Goal: Task Accomplishment & Management: Manage account settings

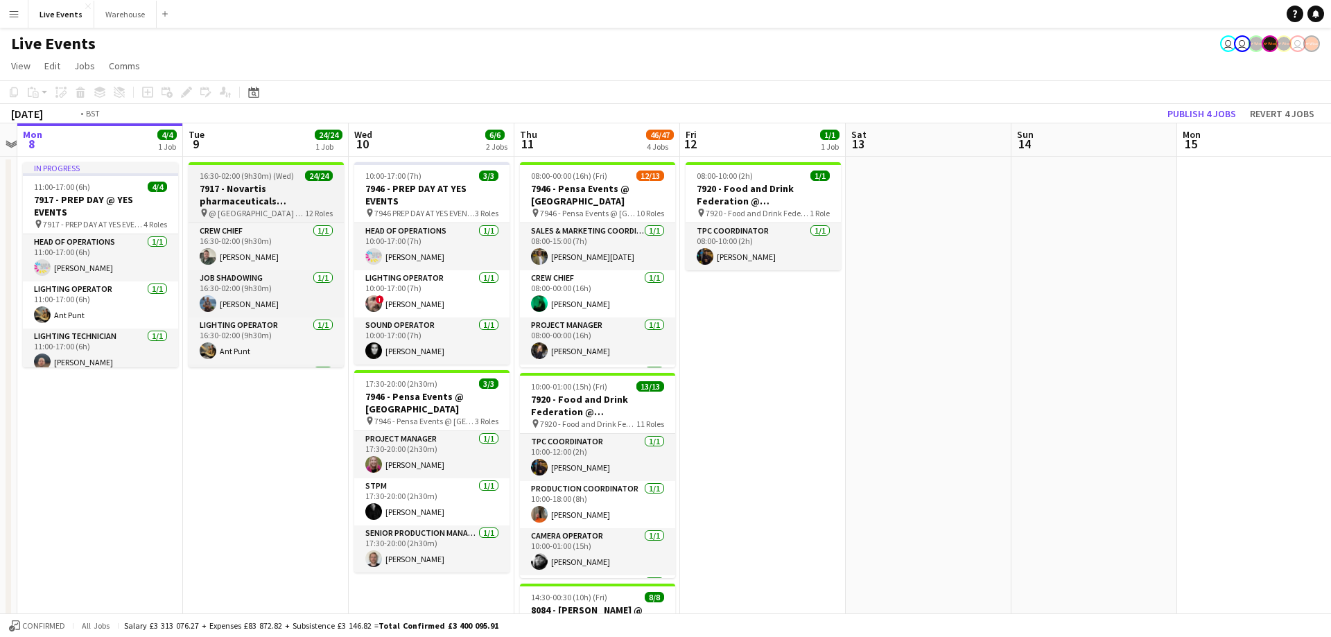
scroll to position [0, 687]
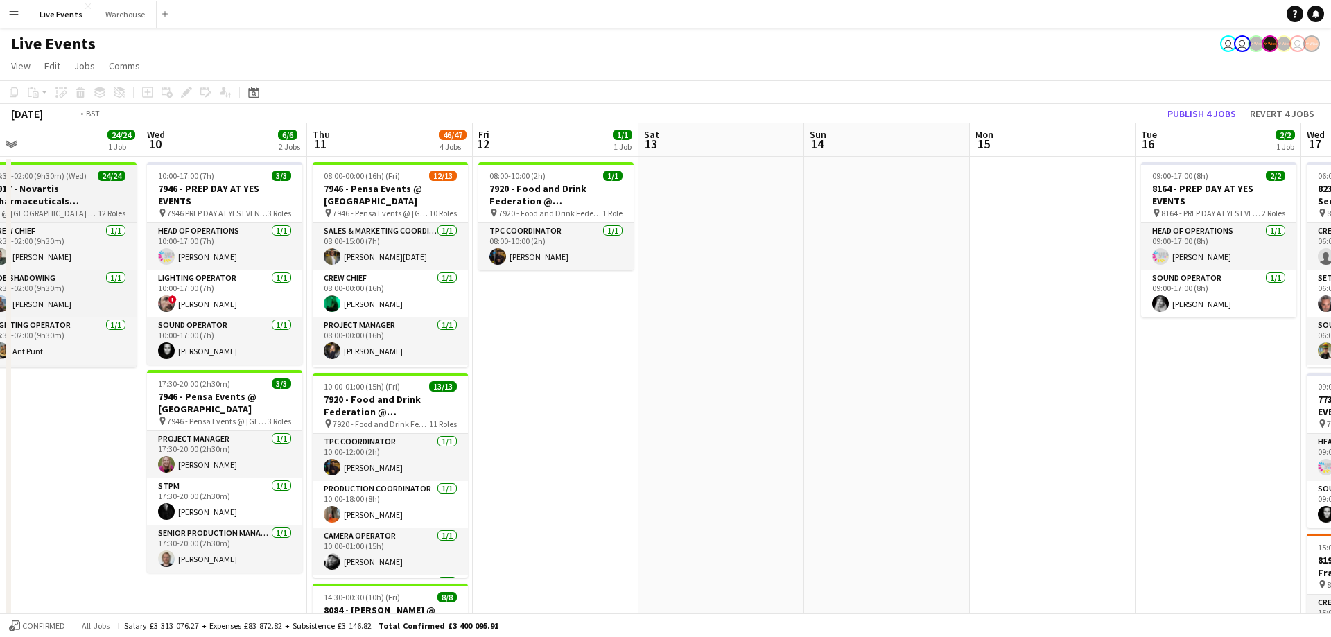
drag, startPoint x: 482, startPoint y: 142, endPoint x: 135, endPoint y: 170, distance: 347.7
click at [126, 171] on app-calendar-viewport "Fri 5 27/27 3 Jobs Sat 6 43/44 3 Jobs Sun 7 Mon 8 4/4 1 Job Tue 9 24/24 1 Job W…" at bounding box center [665, 632] width 1331 height 1019
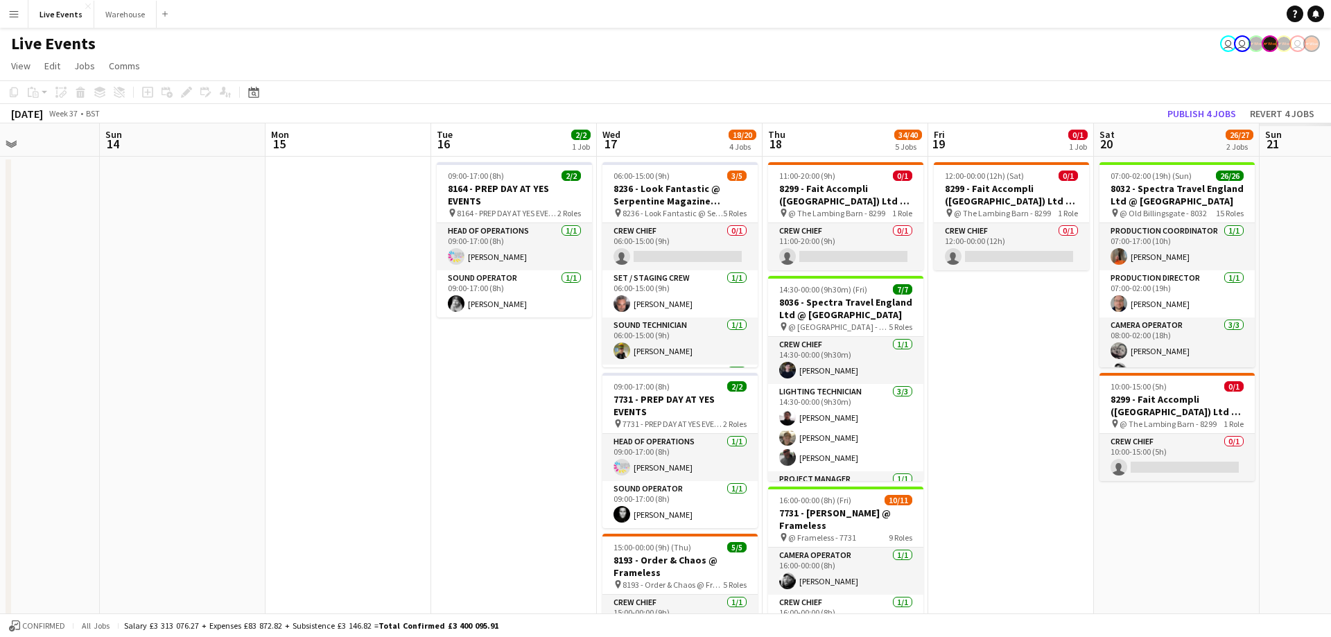
drag, startPoint x: 557, startPoint y: 152, endPoint x: 407, endPoint y: 150, distance: 150.4
click at [407, 150] on app-calendar-viewport "Wed 10 6/6 2 Jobs Thu 11 46/47 4 Jobs Fri 12 1/1 1 Job Sat 13 Sun 14 Mon 15 Tue…" at bounding box center [665, 632] width 1331 height 1019
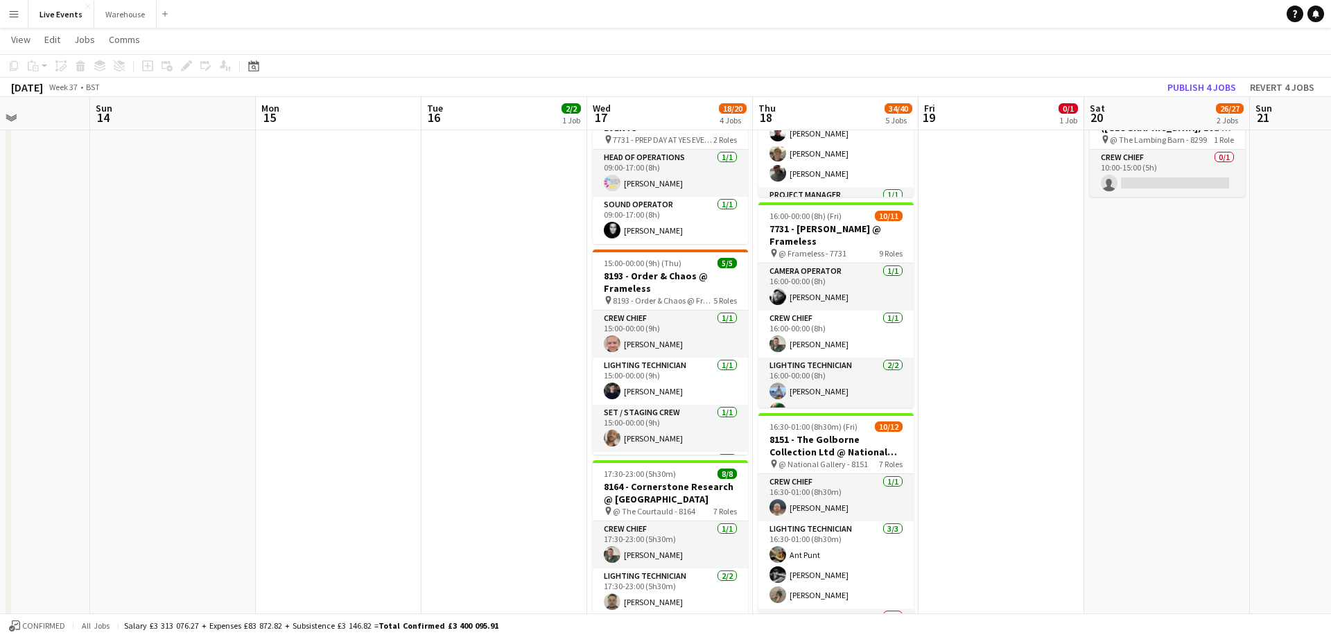
scroll to position [0, 0]
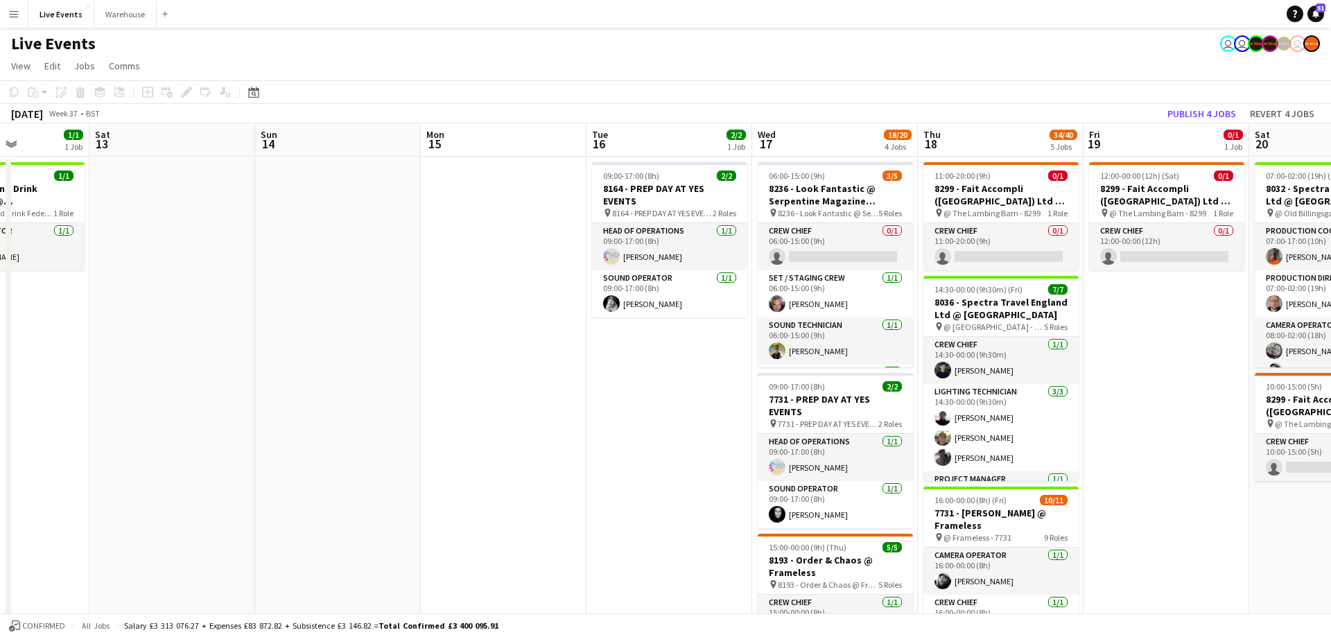
drag, startPoint x: 1156, startPoint y: 128, endPoint x: 921, endPoint y: 157, distance: 236.7
click at [923, 156] on app-calendar-viewport "Wed 10 6/6 2 Jobs Thu 11 46/47 4 Jobs Fri 12 1/1 1 Job Sat 13 Sun 14 Mon 15 Tue…" at bounding box center [665, 632] width 1331 height 1019
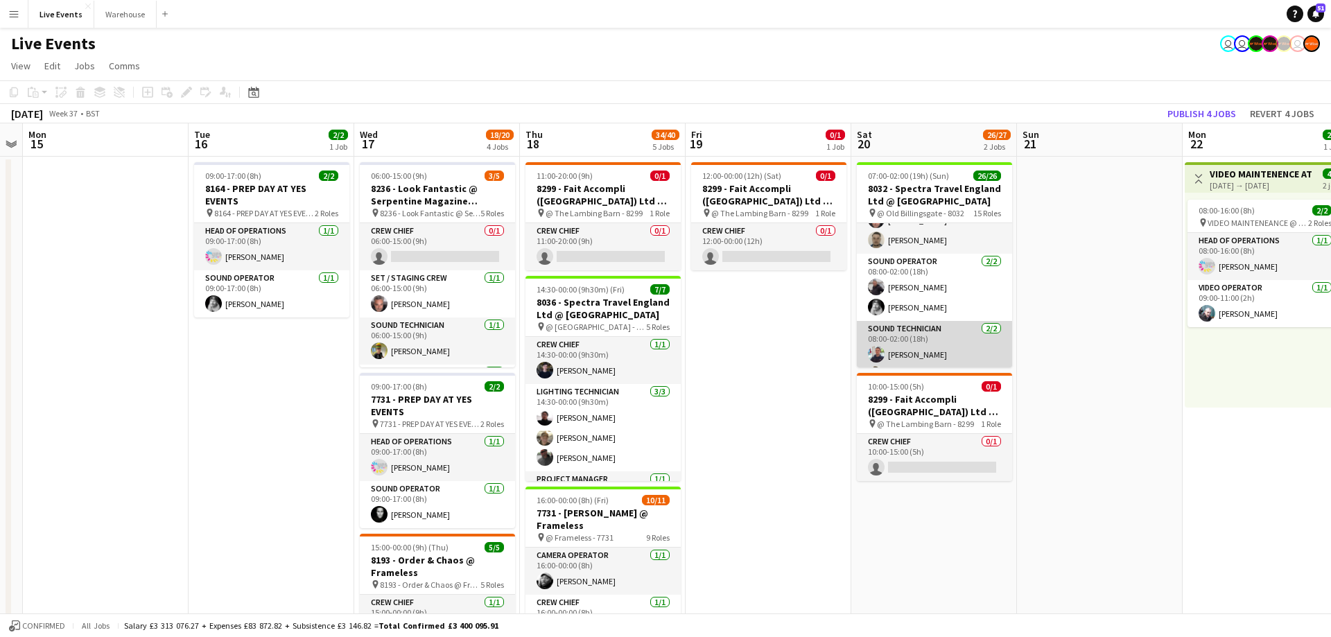
scroll to position [722, 0]
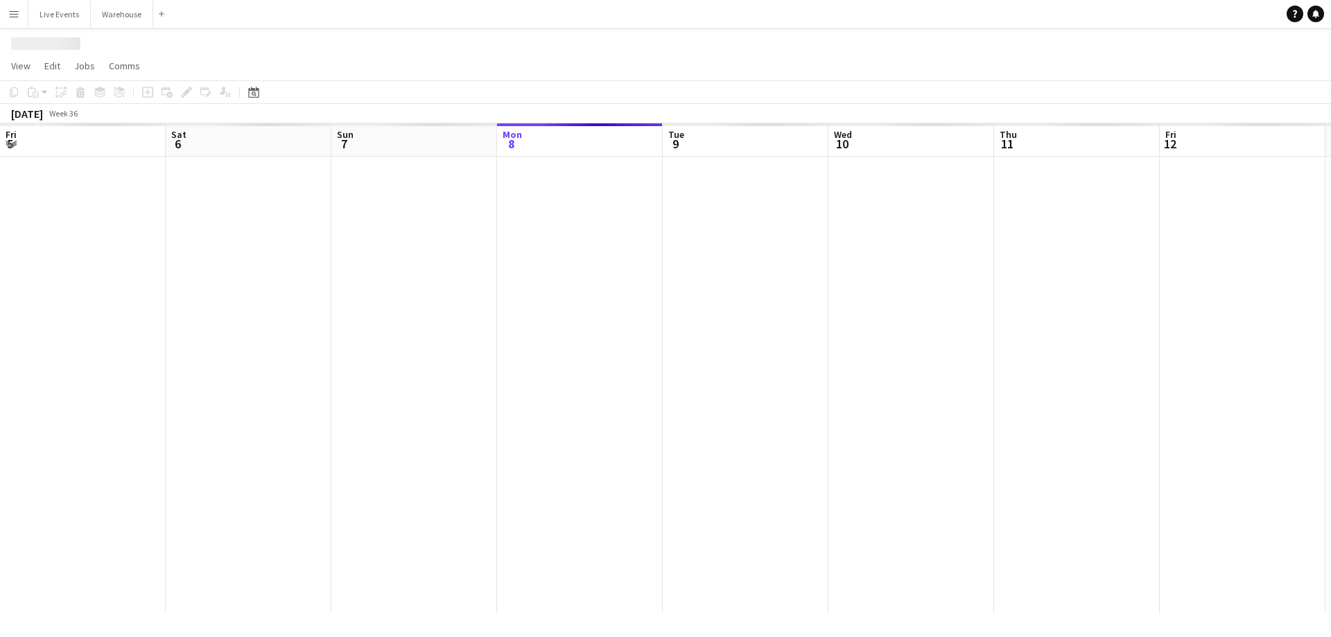
scroll to position [0, 331]
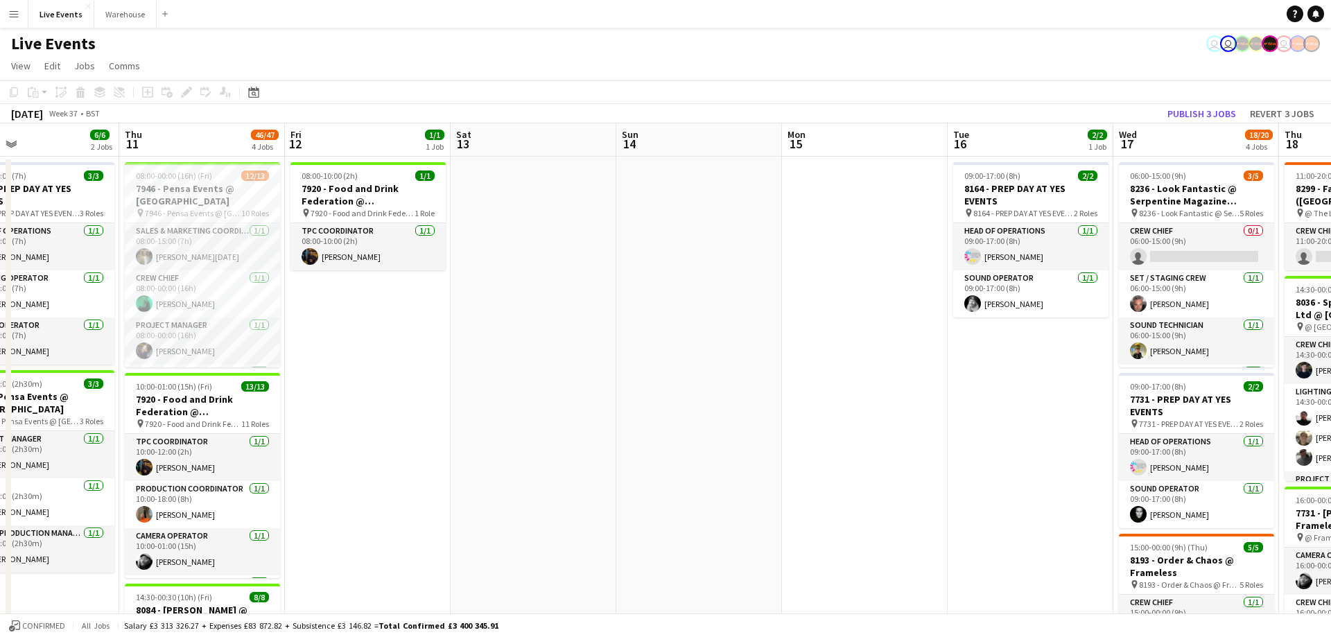
drag, startPoint x: 1230, startPoint y: 148, endPoint x: 923, endPoint y: 192, distance: 310.2
click at [685, 213] on app-calendar-viewport "Sun 7 Mon 8 4/4 1 Job Tue 9 25/25 1 Job Wed 10 6/6 2 Jobs Thu 11 46/47 4 Jobs F…" at bounding box center [665, 632] width 1331 height 1019
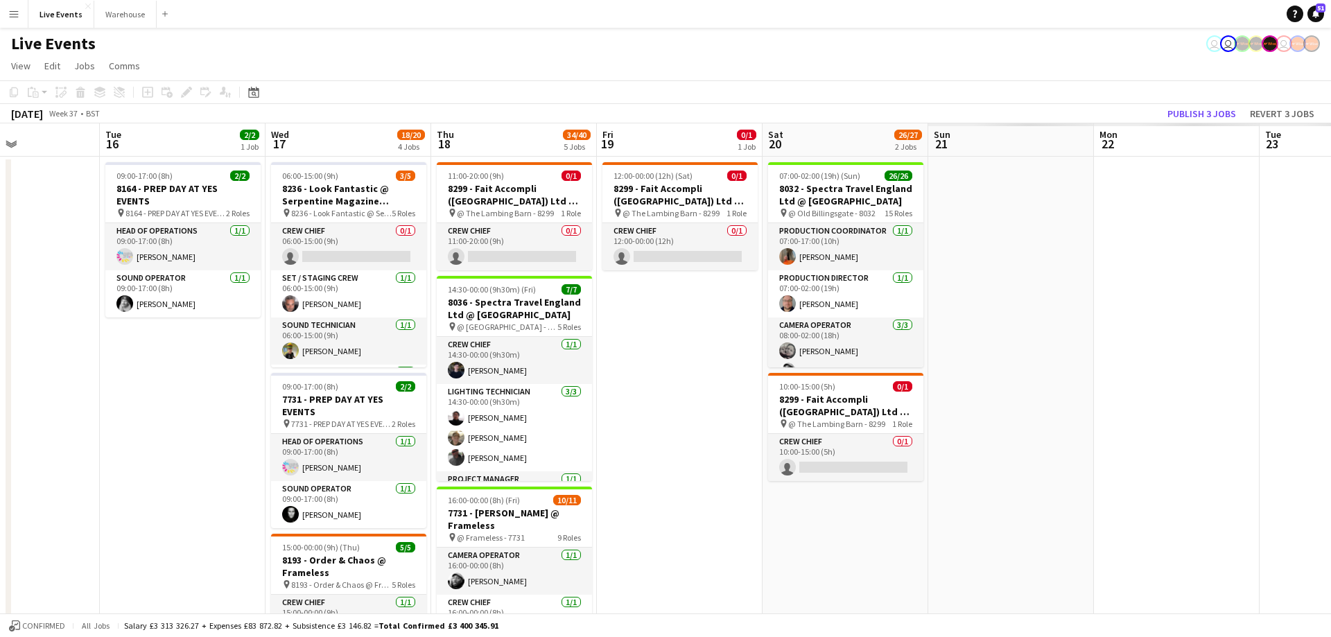
drag, startPoint x: 1149, startPoint y: 146, endPoint x: 629, endPoint y: 168, distance: 520.4
click at [629, 168] on app-calendar-viewport "Thu 11 46/47 4 Jobs Fri 12 1/1 1 Job Sat 13 Sun 14 Mon 15 Tue 16 2/2 1 Job Wed …" at bounding box center [665, 632] width 1331 height 1019
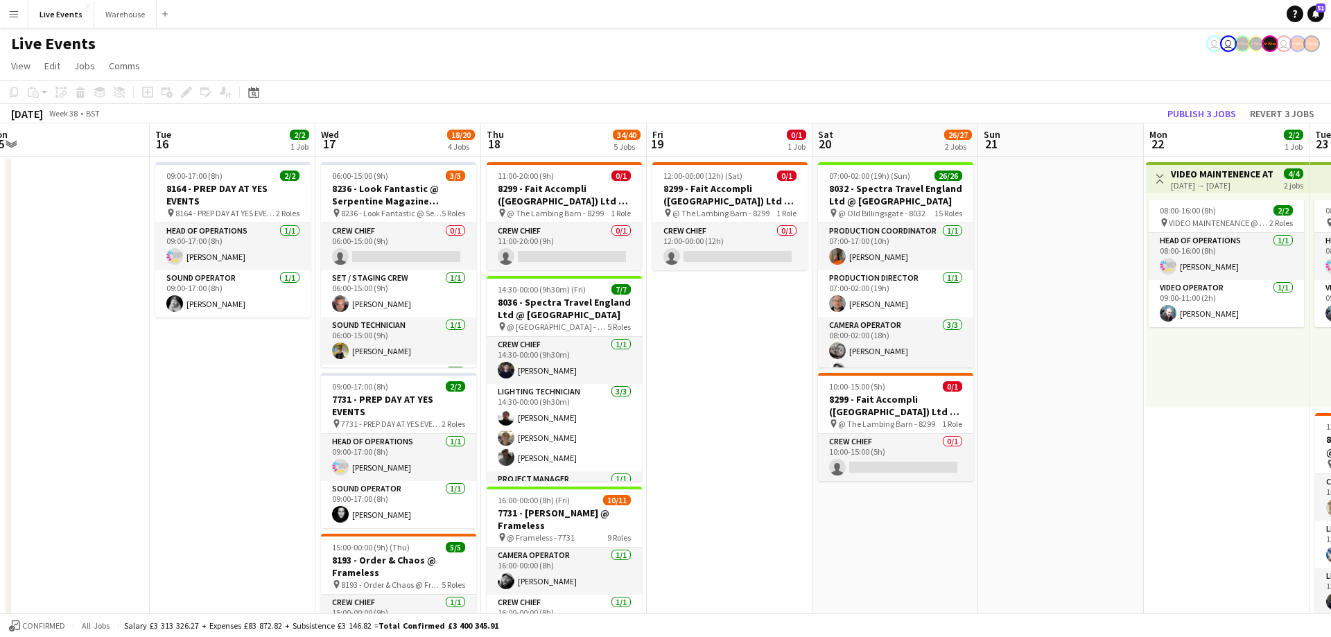
drag, startPoint x: 977, startPoint y: 128, endPoint x: 706, endPoint y: 155, distance: 271.8
click at [702, 152] on app-calendar-viewport "Thu 11 46/47 4 Jobs Fri 12 1/1 1 Job Sat 13 Sun 14 Mon 15 Tue 16 2/2 1 Job Wed …" at bounding box center [665, 632] width 1331 height 1019
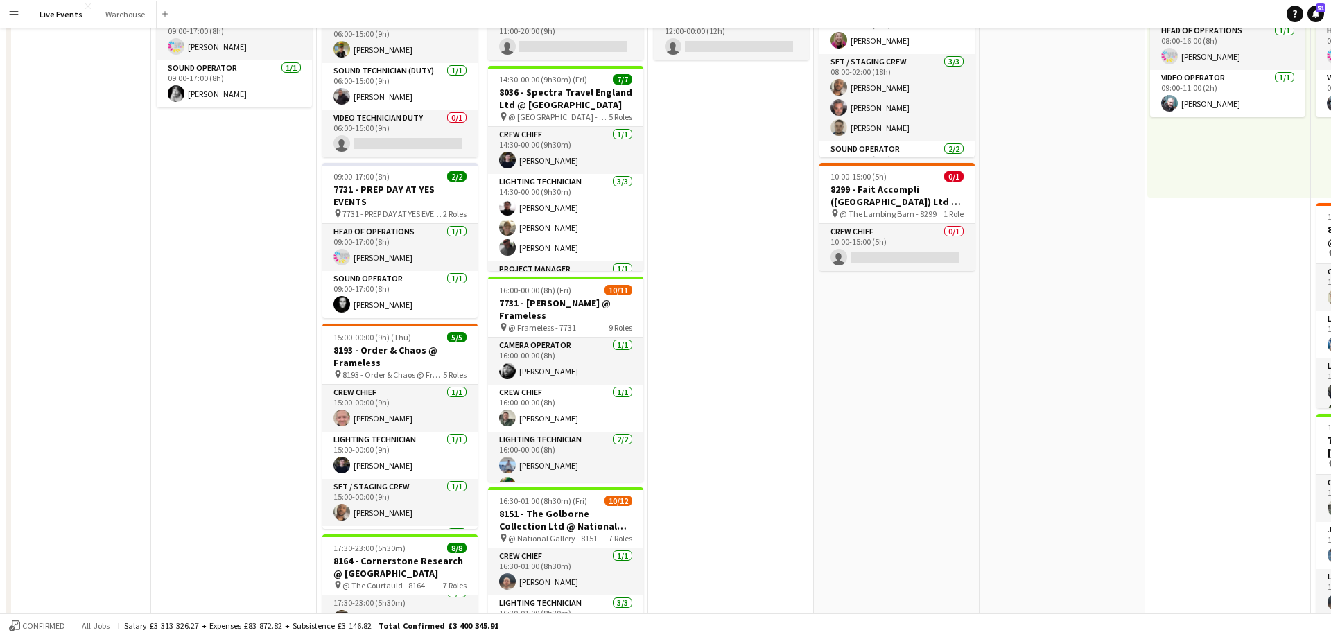
scroll to position [0, 0]
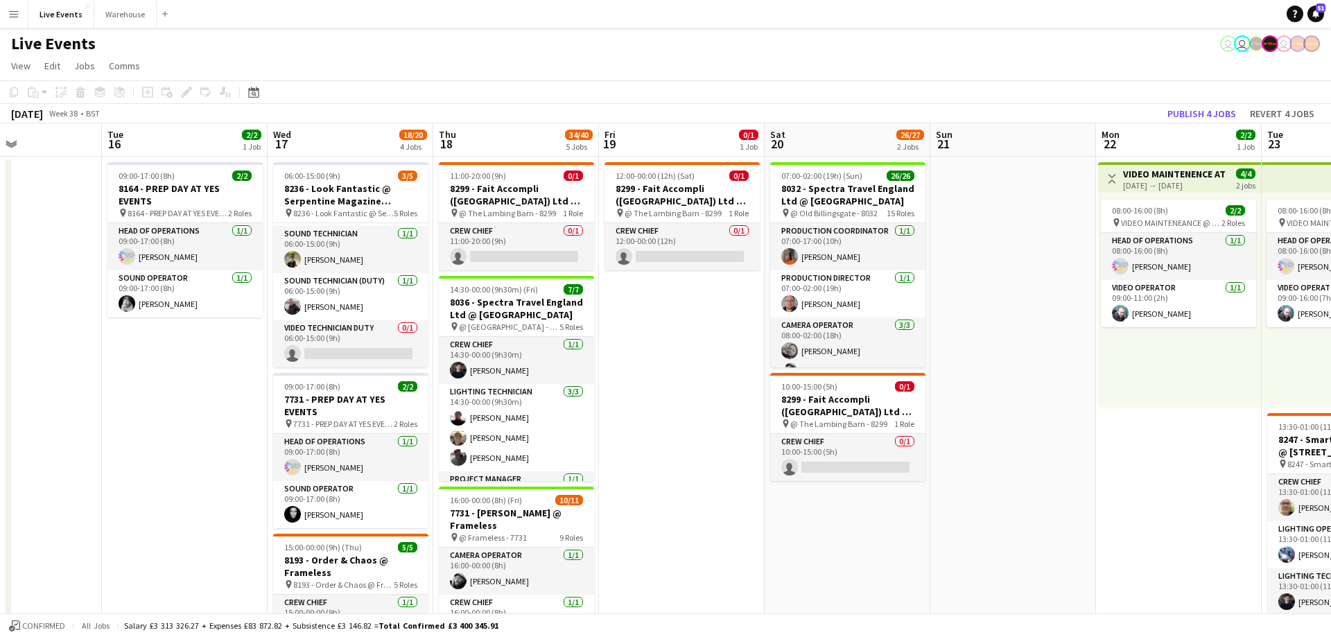
drag, startPoint x: 1092, startPoint y: 143, endPoint x: 1039, endPoint y: 143, distance: 53.4
click at [1041, 143] on app-calendar-viewport "Sat 13 Sun 14 Mon 15 Tue 16 2/2 1 Job Wed 17 18/20 4 Jobs Thu 18 34/40 5 Jobs F…" at bounding box center [665, 632] width 1331 height 1019
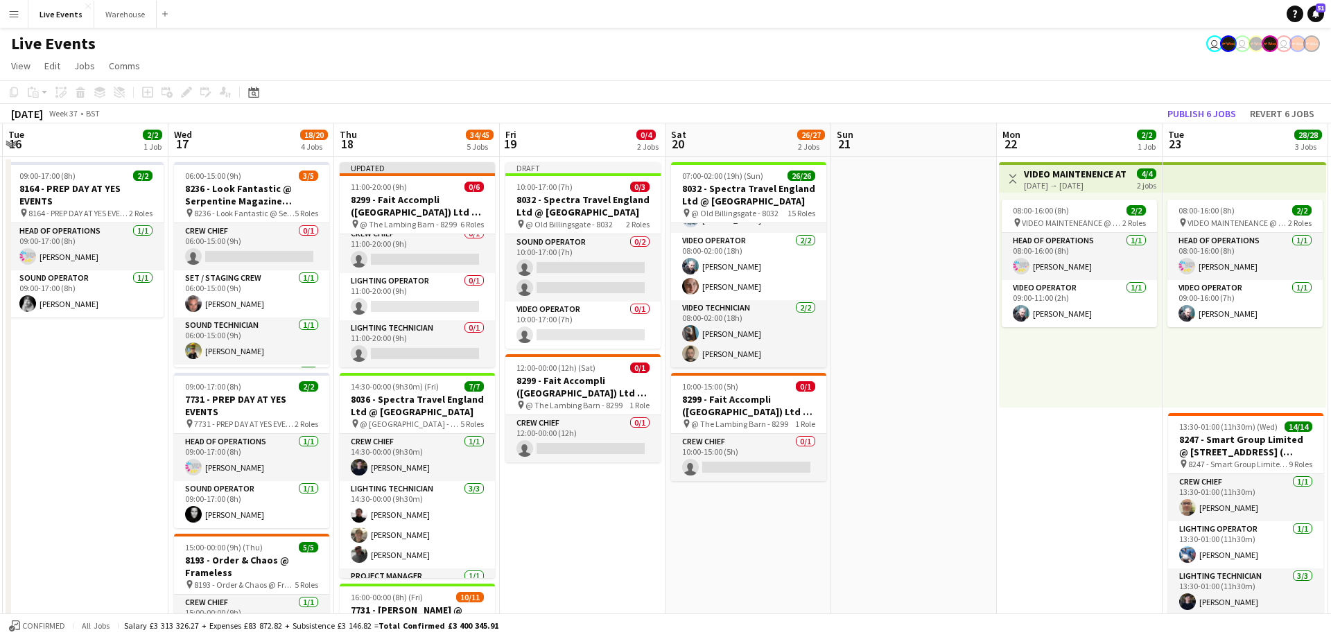
drag, startPoint x: 485, startPoint y: 139, endPoint x: 1097, endPoint y: 119, distance: 611.8
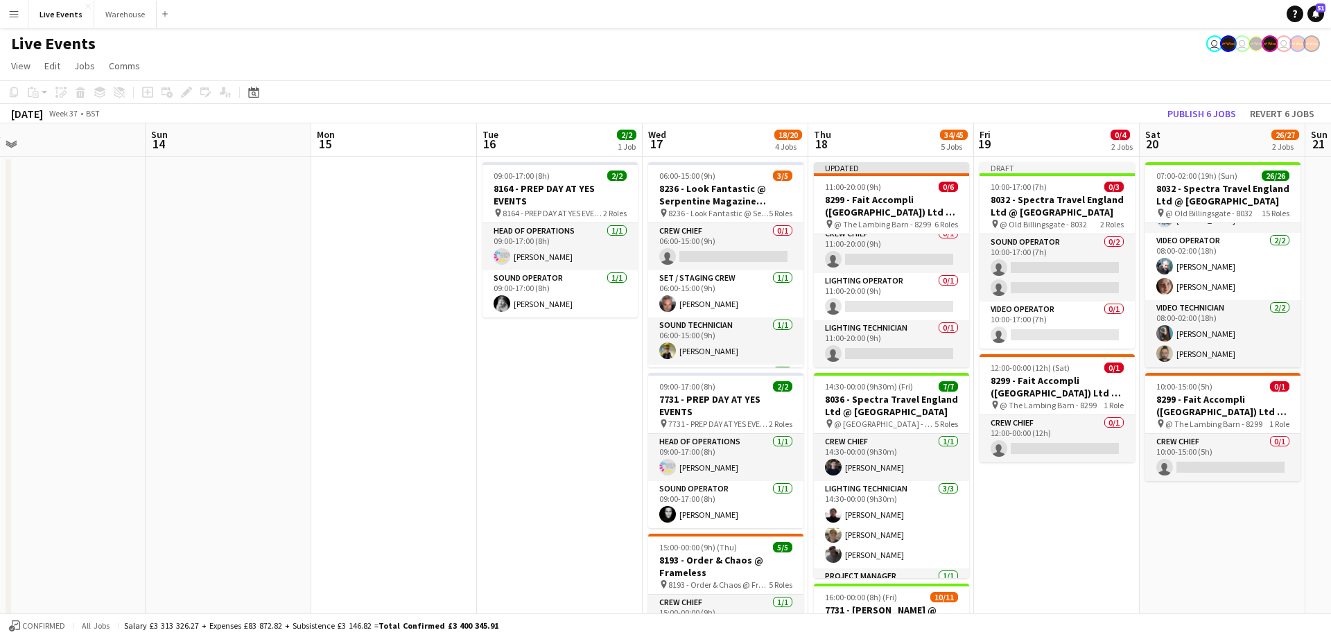
drag, startPoint x: 554, startPoint y: 139, endPoint x: 1171, endPoint y: 136, distance: 617.0
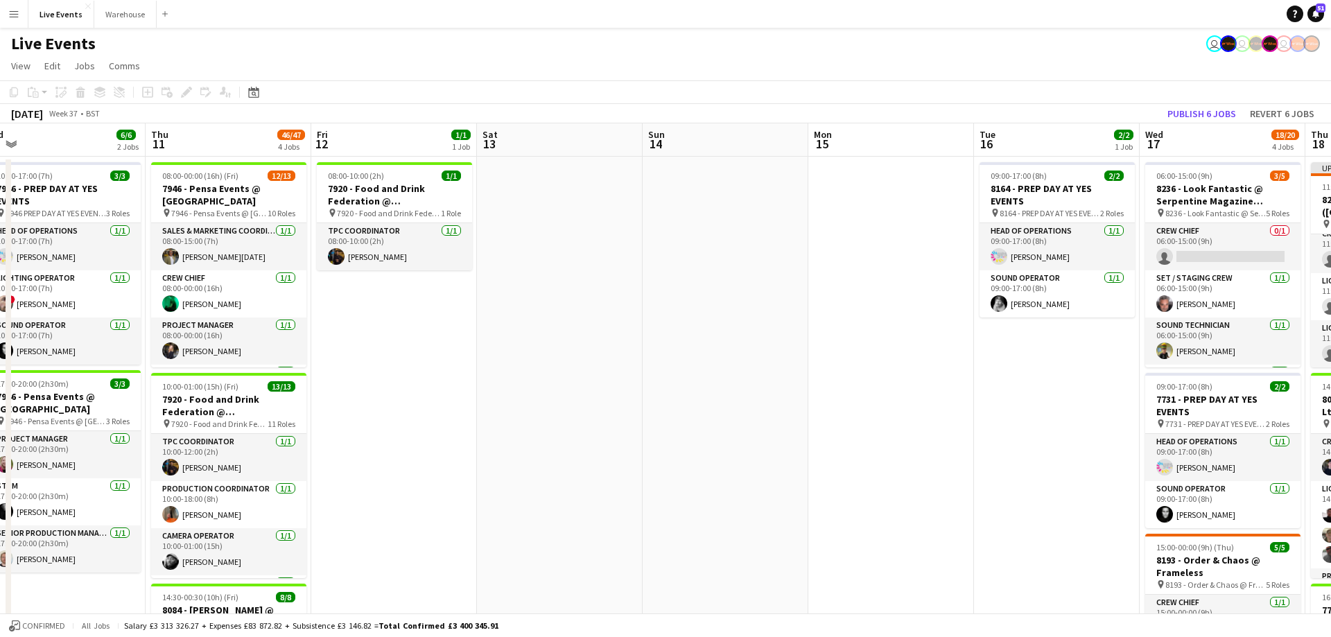
scroll to position [0, 372]
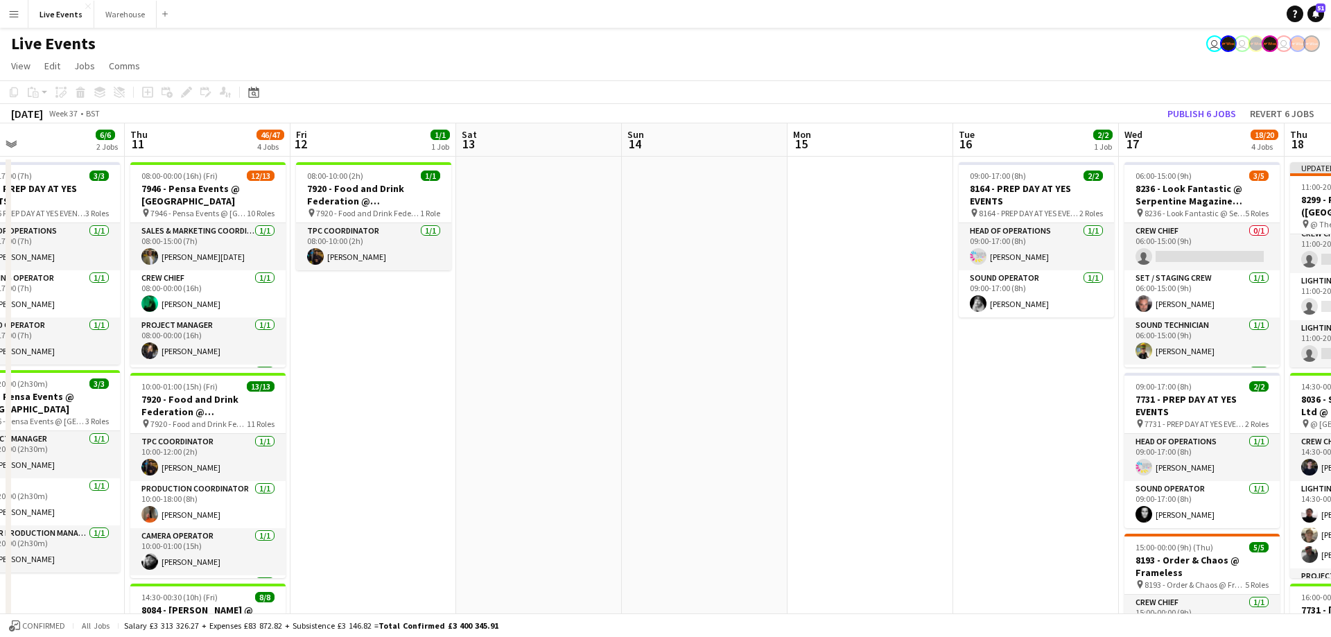
drag, startPoint x: 541, startPoint y: 120, endPoint x: 1036, endPoint y: 154, distance: 496.1
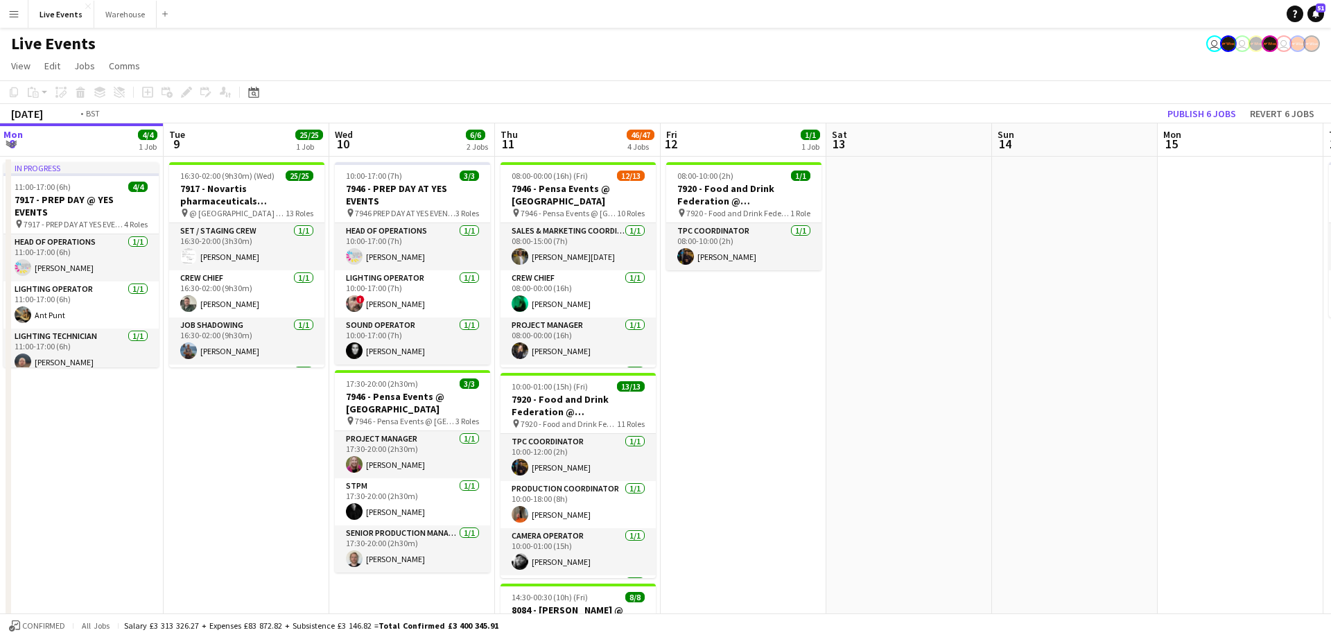
scroll to position [0, 421]
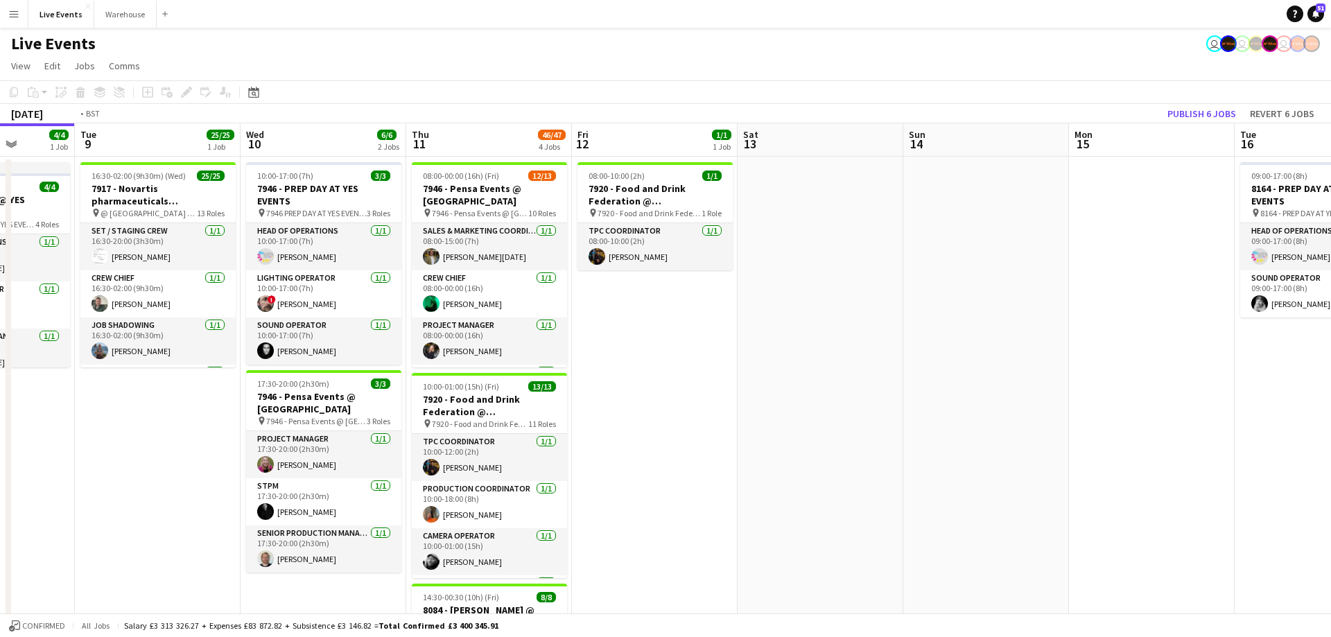
drag, startPoint x: 588, startPoint y: 142, endPoint x: 980, endPoint y: 148, distance: 392.4
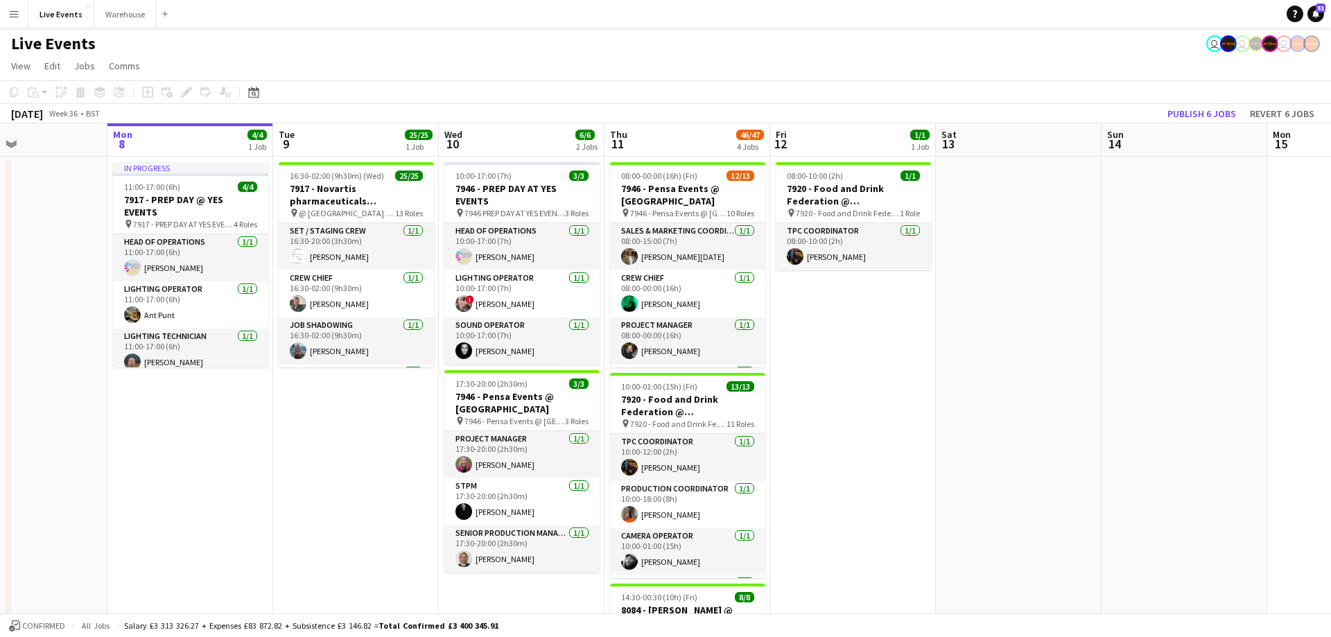
drag, startPoint x: 649, startPoint y: 136, endPoint x: 681, endPoint y: 134, distance: 32.6
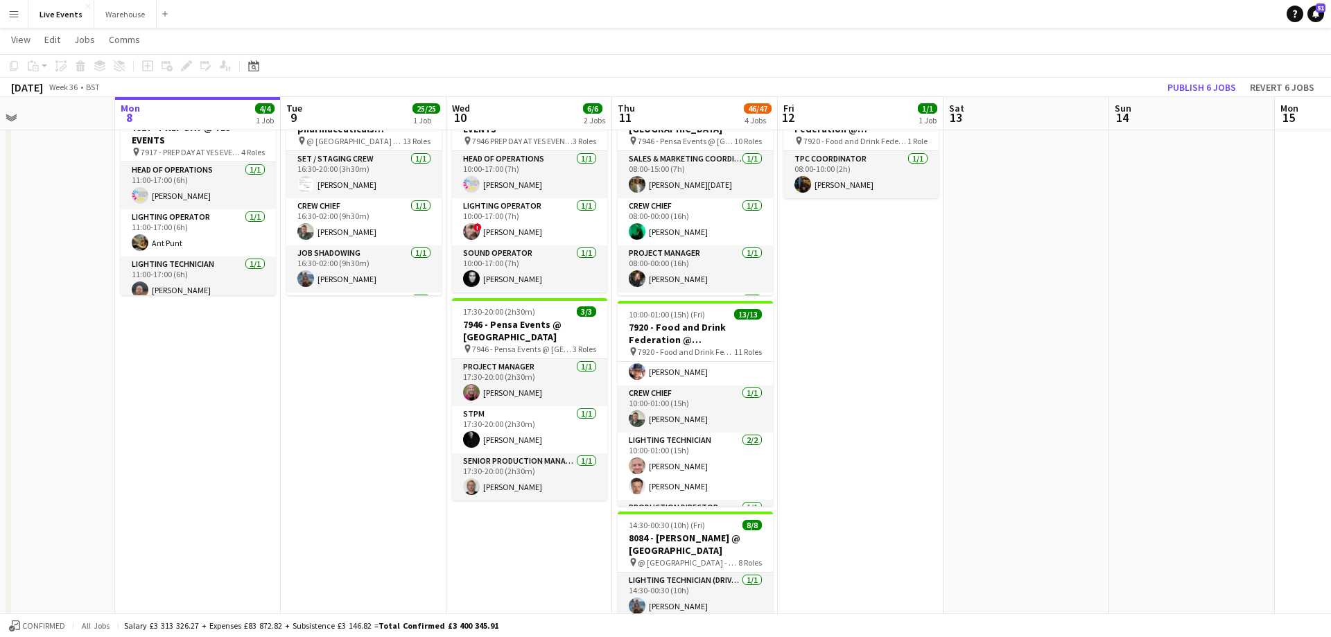
scroll to position [0, 0]
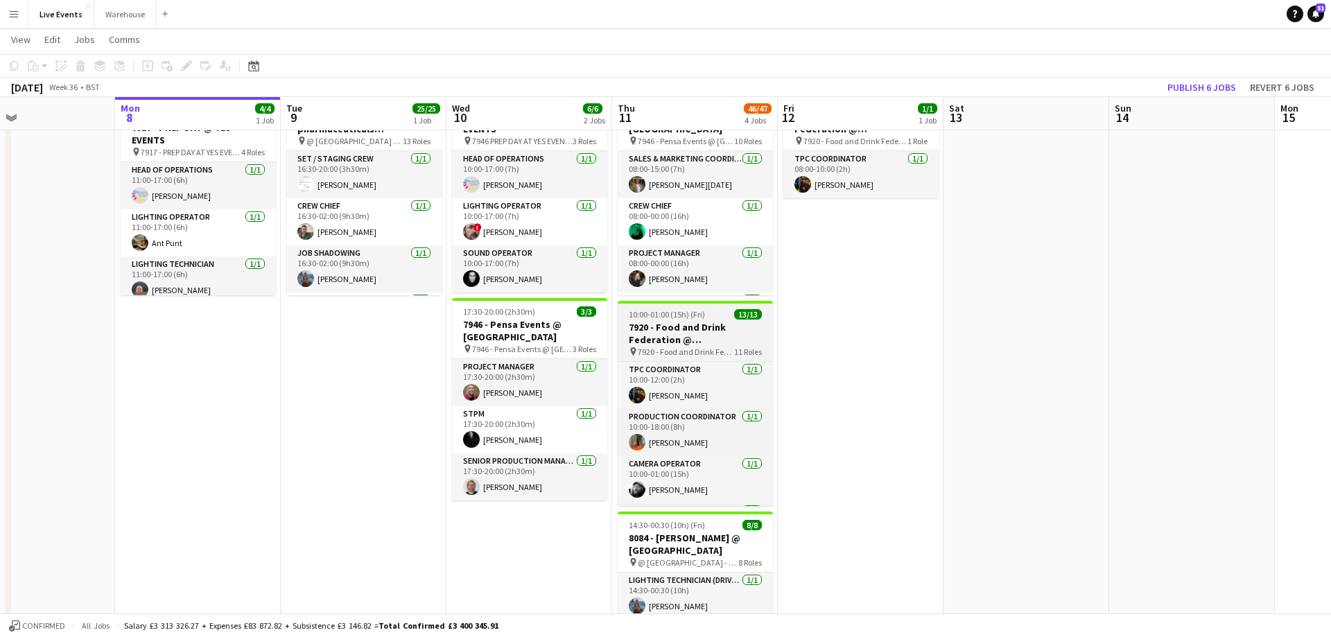
click at [673, 327] on h3 "7920 - Food and Drink Federation @ [GEOGRAPHIC_DATA]" at bounding box center [695, 333] width 155 height 25
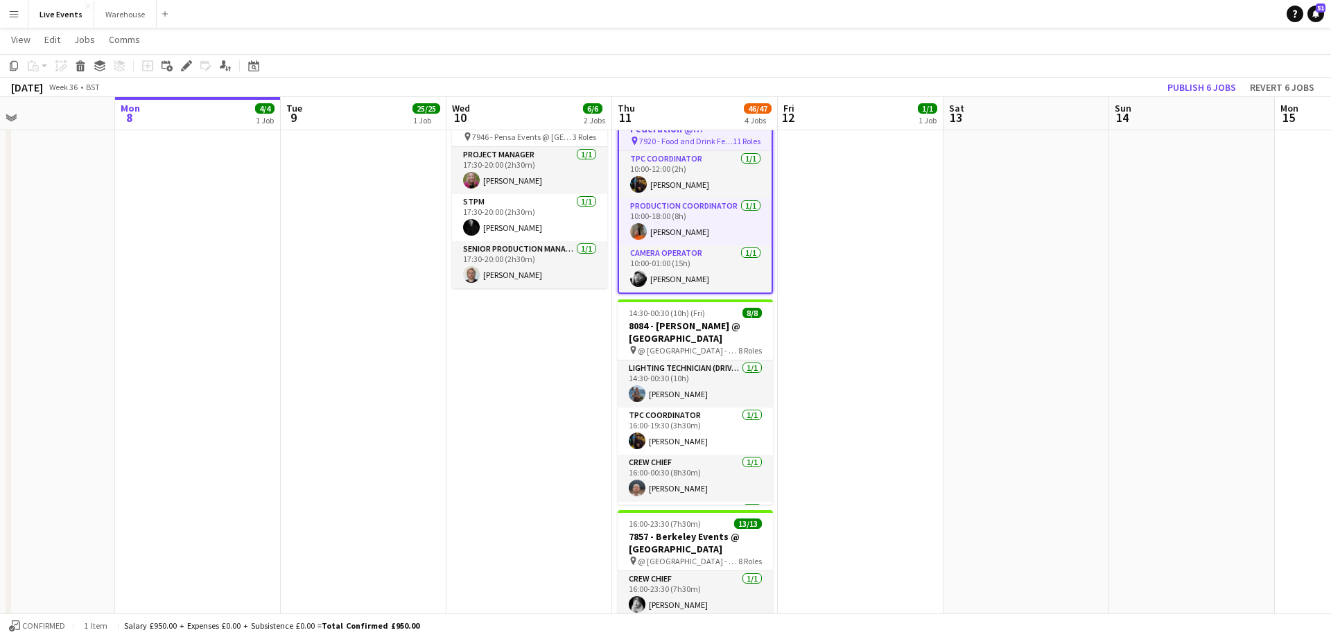
scroll to position [71, 0]
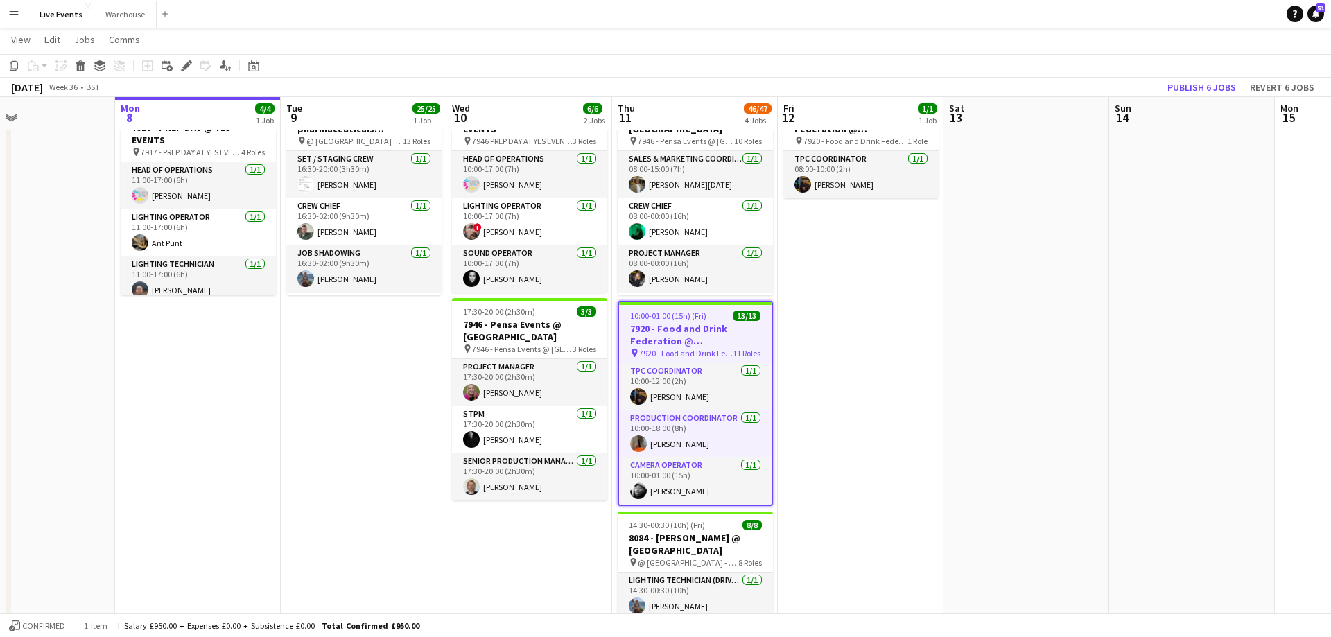
click at [941, 364] on app-date-cell "08:00-10:00 (2h) 1/1 7920 - Food and Drink Federation @ Roundhouse pin 7920 - F…" at bounding box center [861, 625] width 166 height 1081
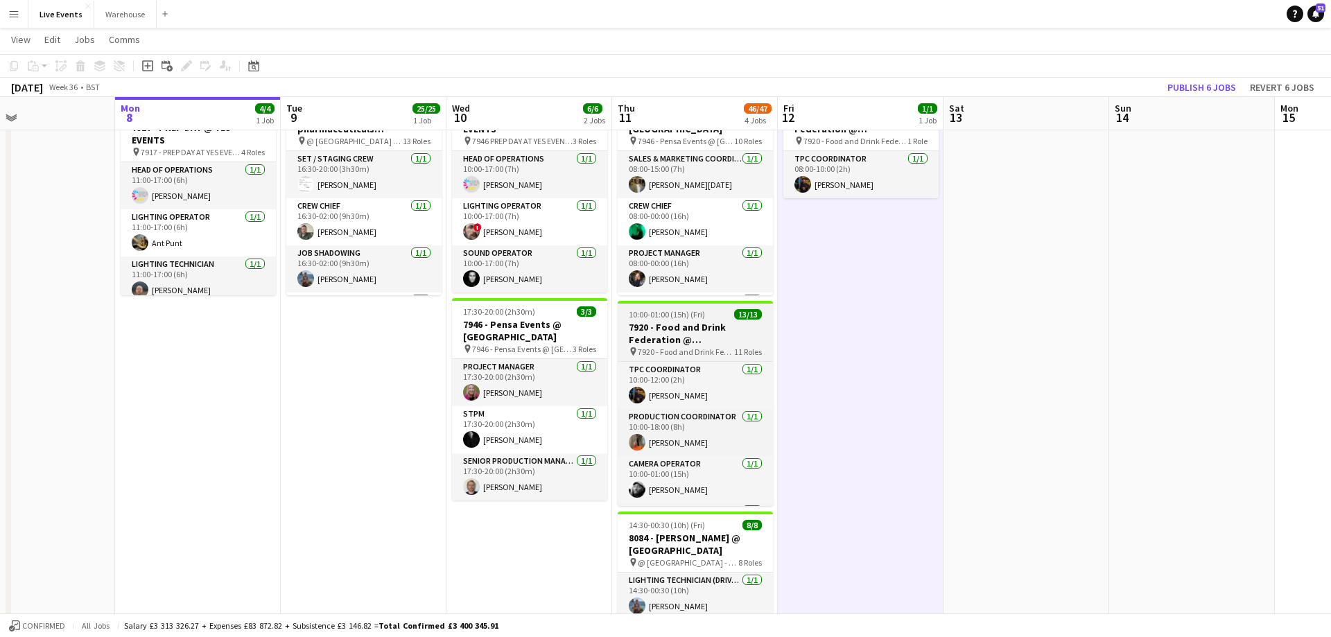
click at [719, 340] on h3 "7920 - Food and Drink Federation @ [GEOGRAPHIC_DATA]" at bounding box center [695, 333] width 155 height 25
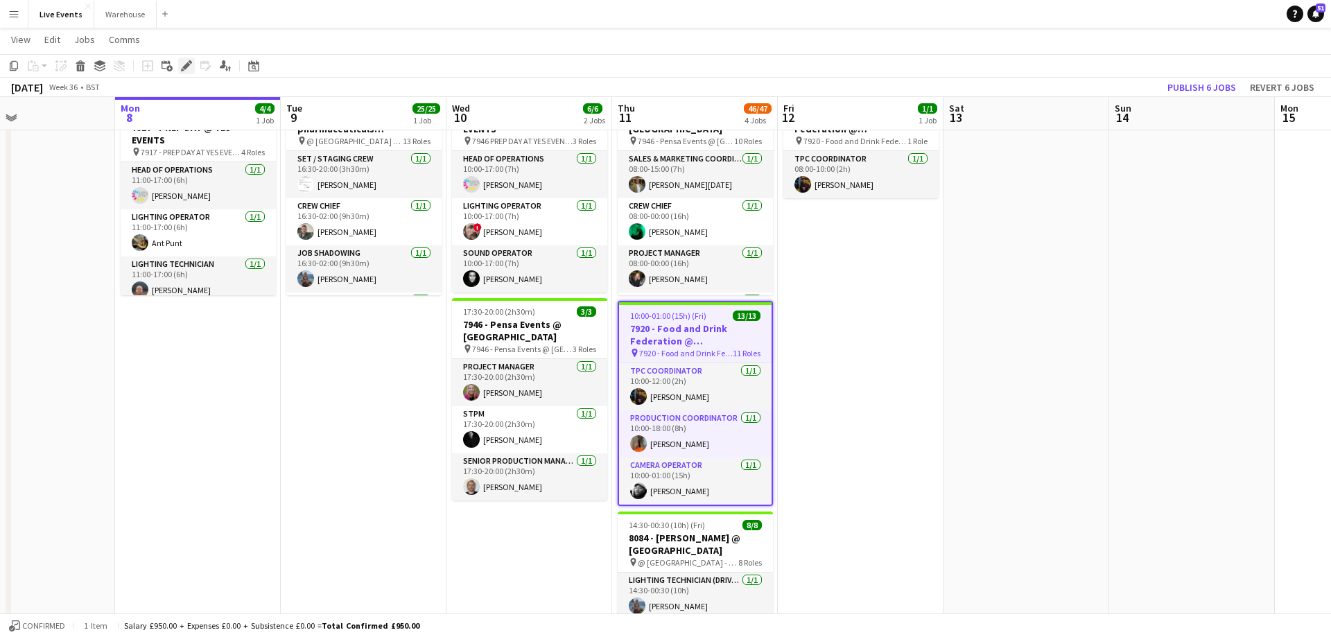
click at [186, 62] on icon "Edit" at bounding box center [186, 65] width 11 height 11
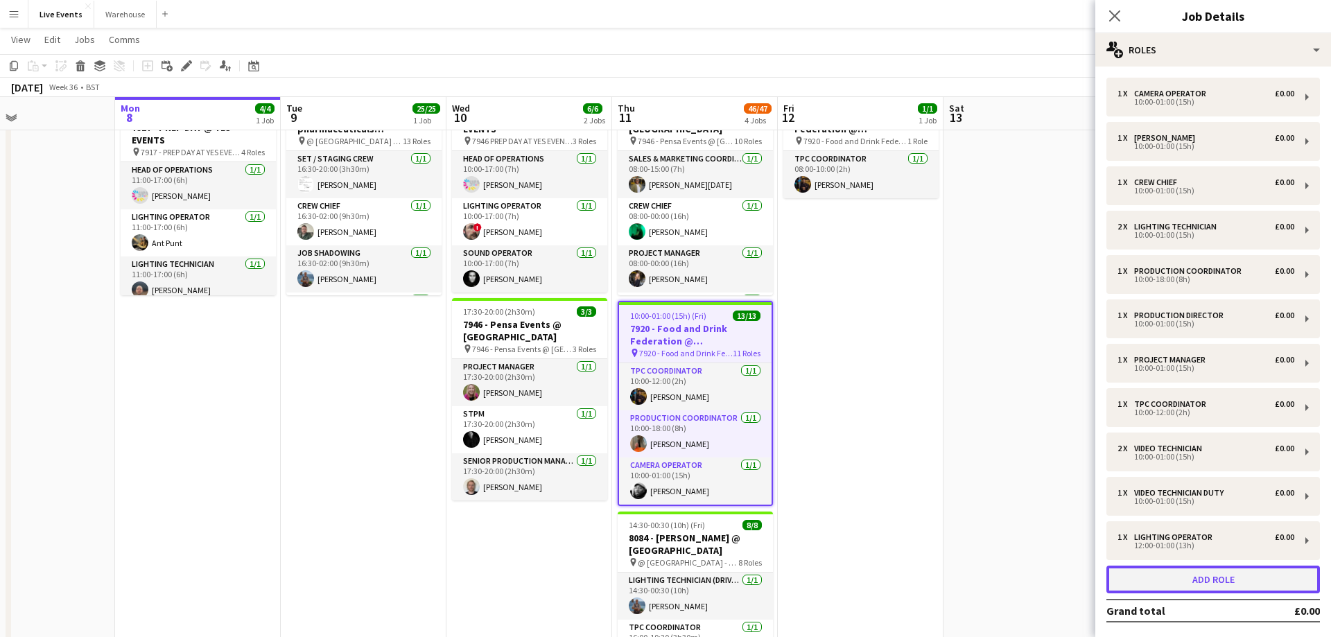
click at [1239, 580] on button "Add role" at bounding box center [1213, 580] width 214 height 28
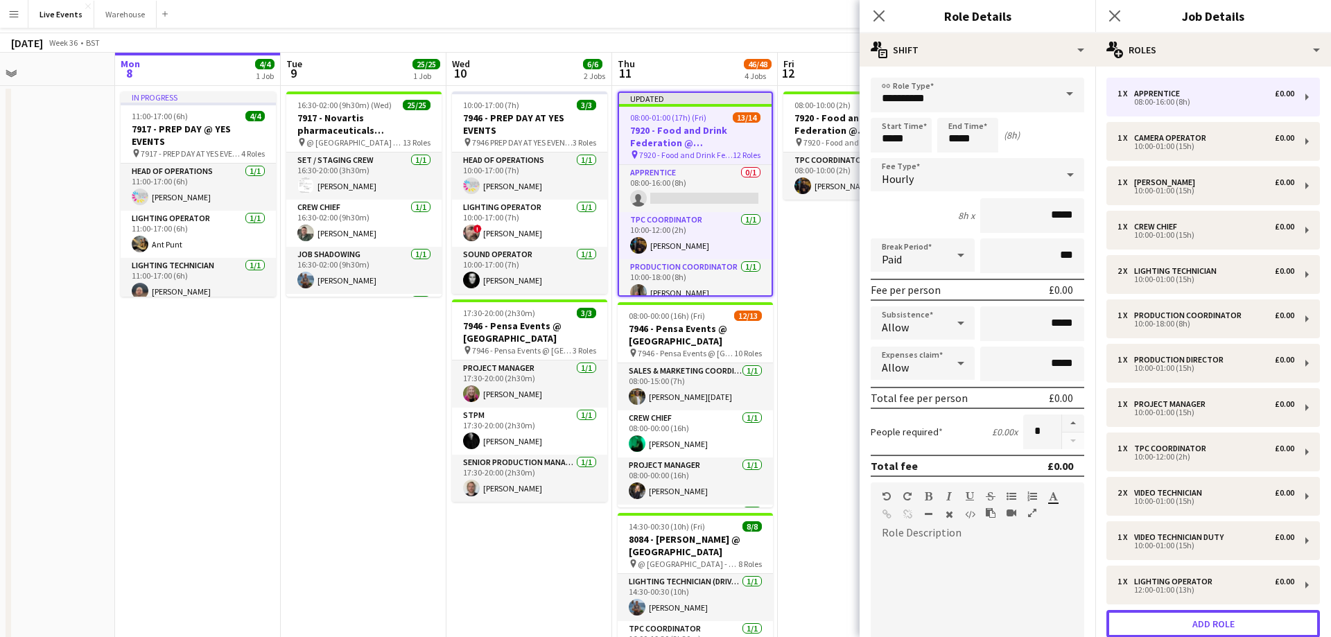
scroll to position [0, 0]
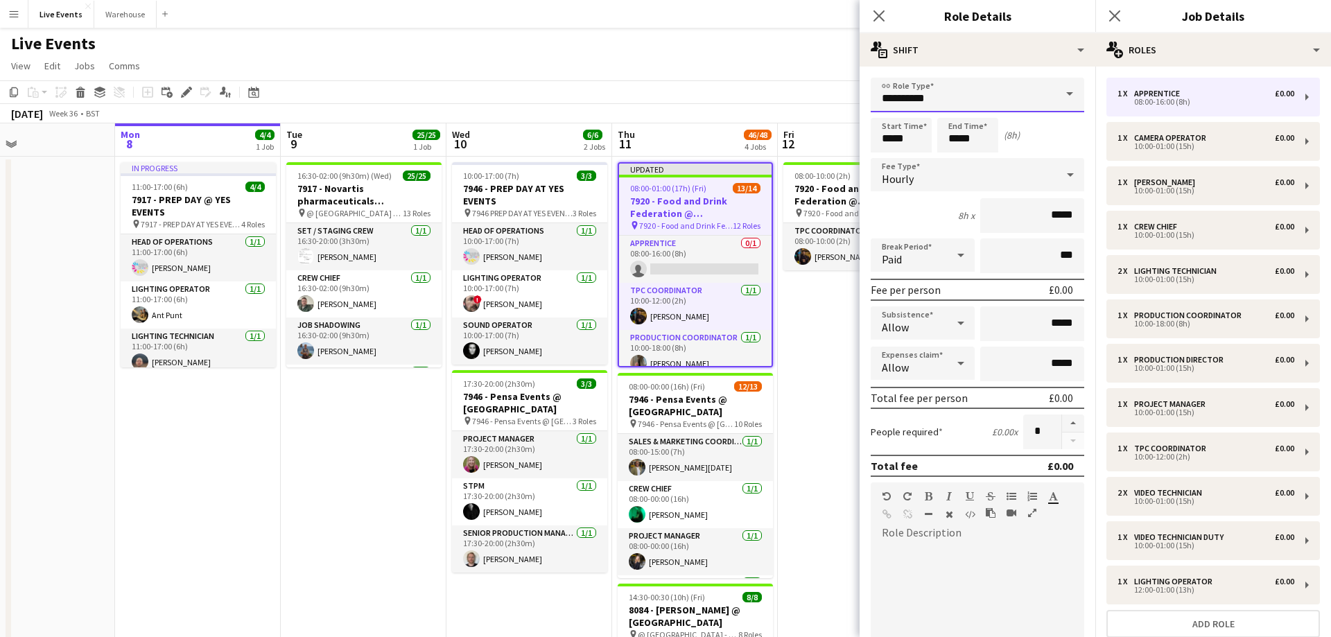
click at [973, 102] on input "**********" at bounding box center [978, 95] width 214 height 35
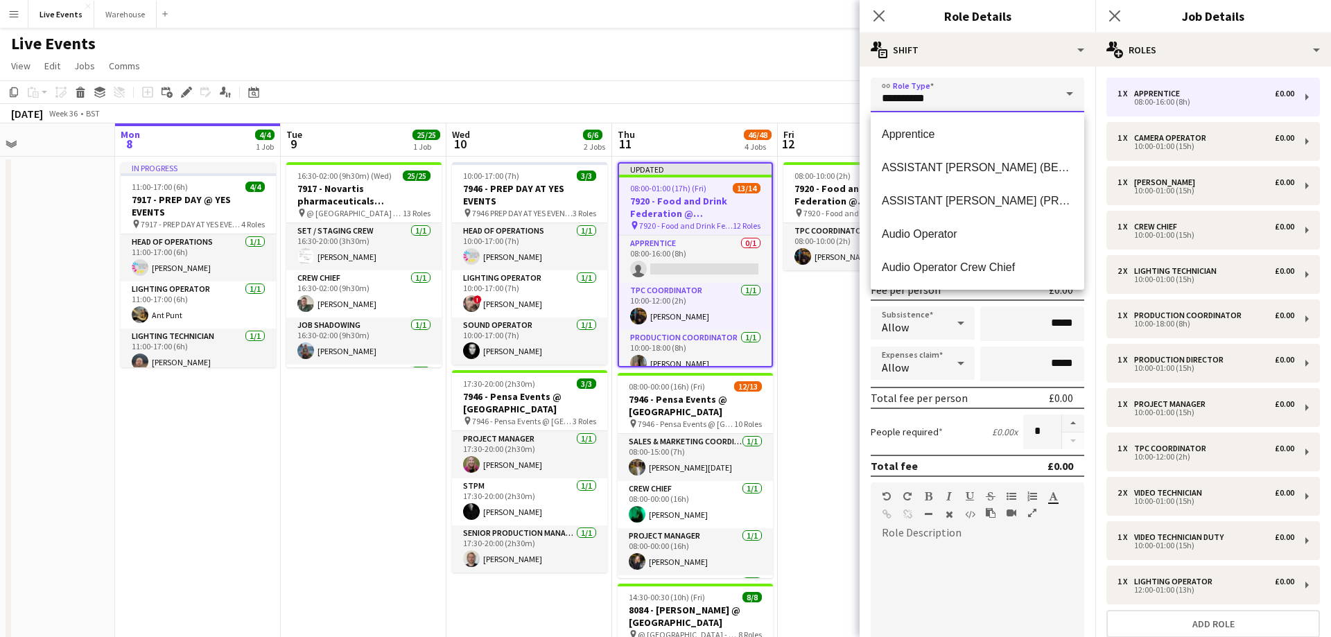
drag, startPoint x: 970, startPoint y: 102, endPoint x: 774, endPoint y: 98, distance: 195.5
click at [871, 98] on input "**********" at bounding box center [978, 95] width 214 height 35
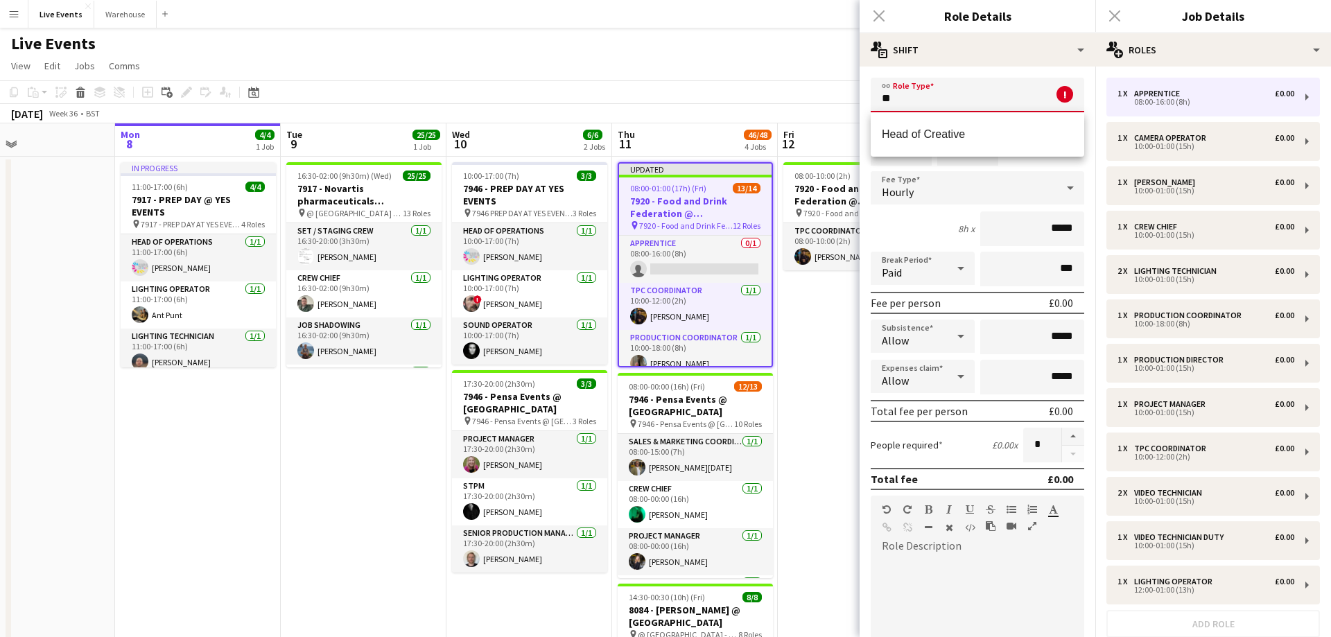
type input "*"
click at [921, 97] on input "***" at bounding box center [978, 95] width 214 height 35
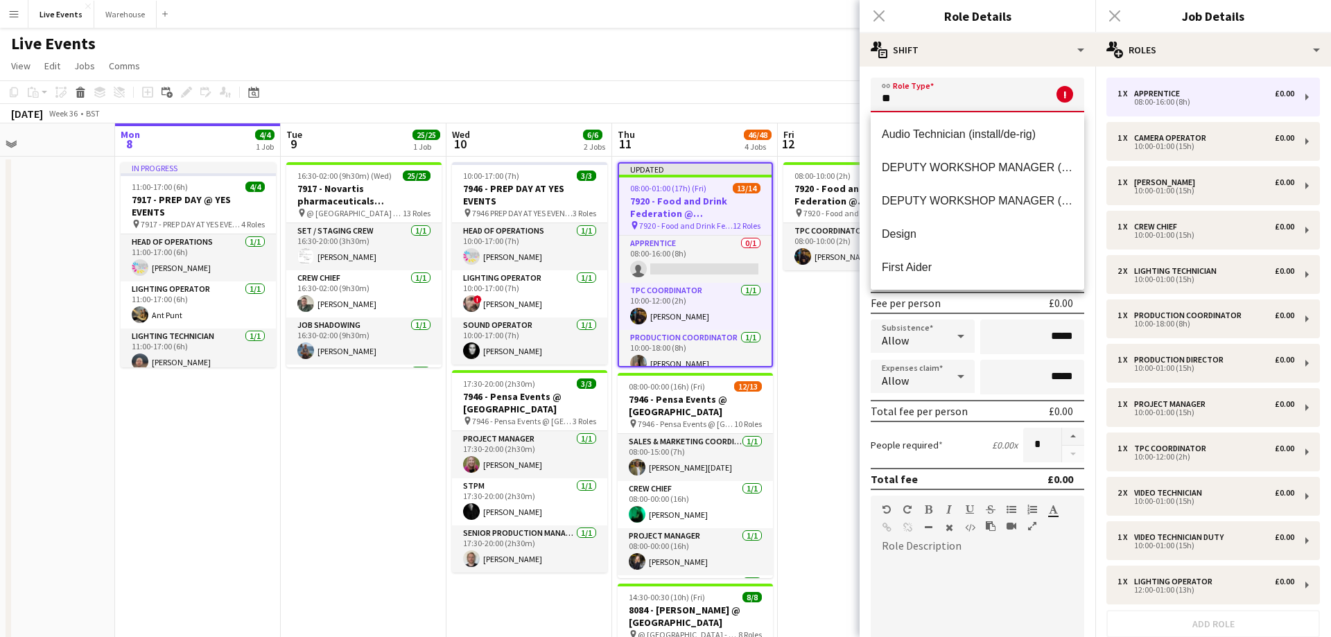
type input "*"
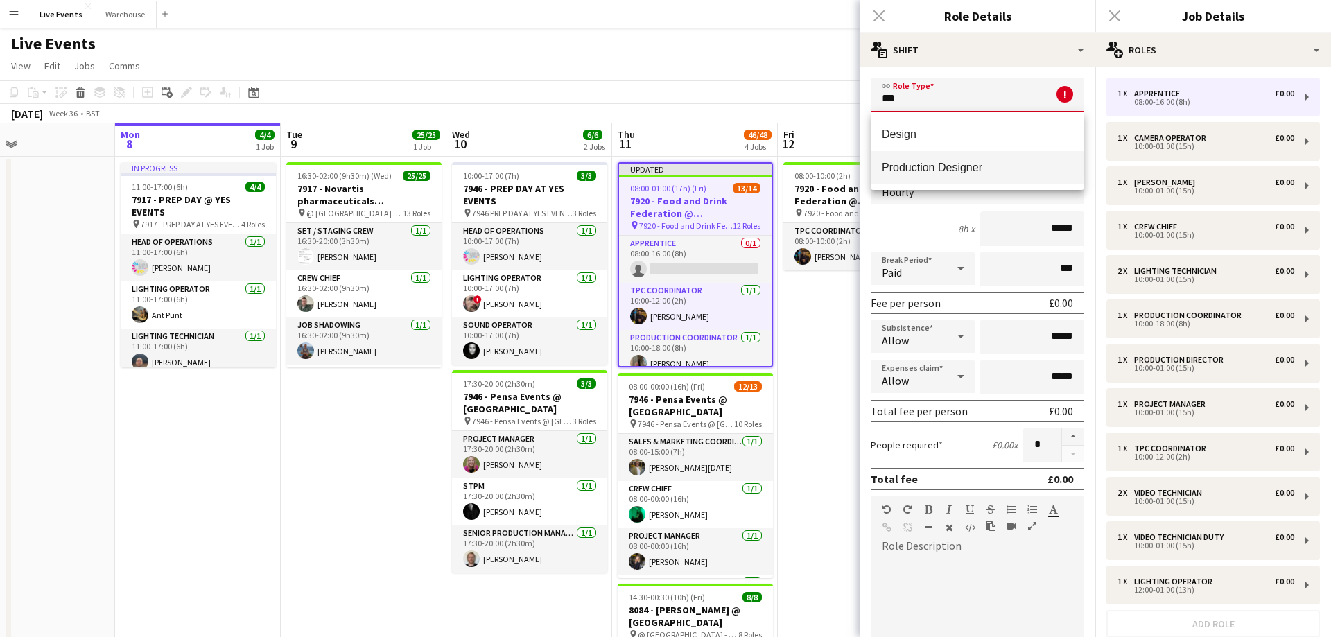
click at [891, 171] on span "Production Designer" at bounding box center [977, 167] width 191 height 13
type input "**********"
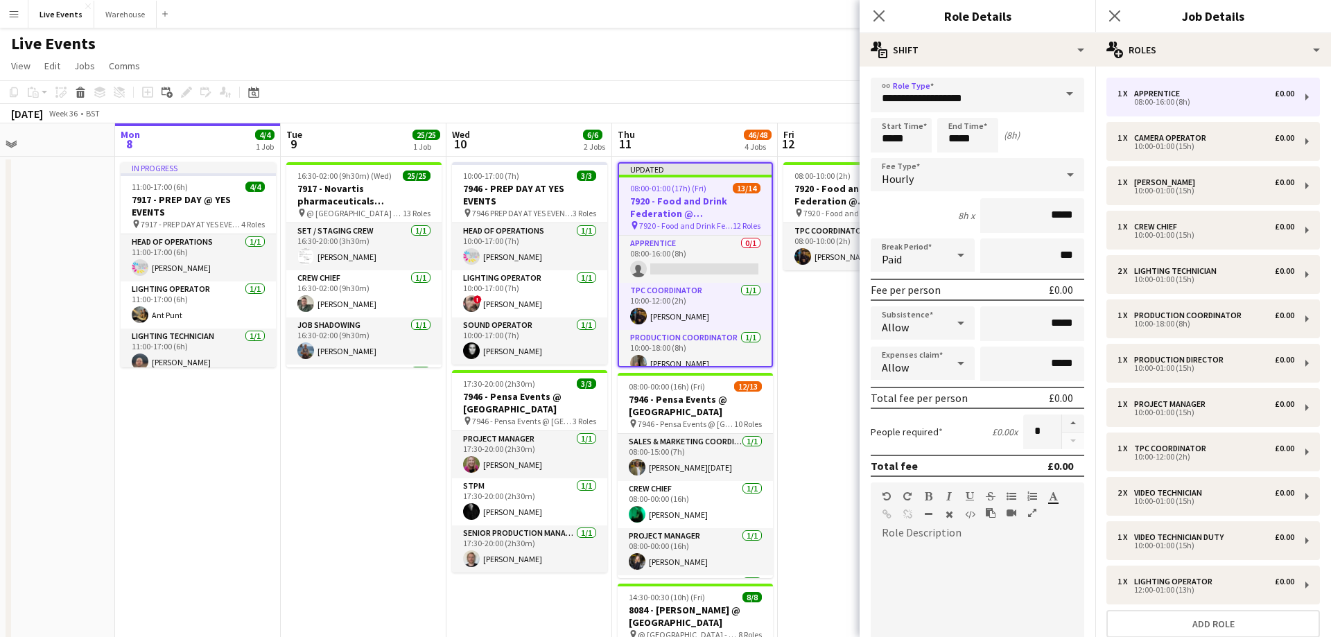
click at [973, 178] on div "Hourly" at bounding box center [964, 174] width 186 height 33
click at [914, 284] on span "No fee" at bounding box center [977, 283] width 191 height 13
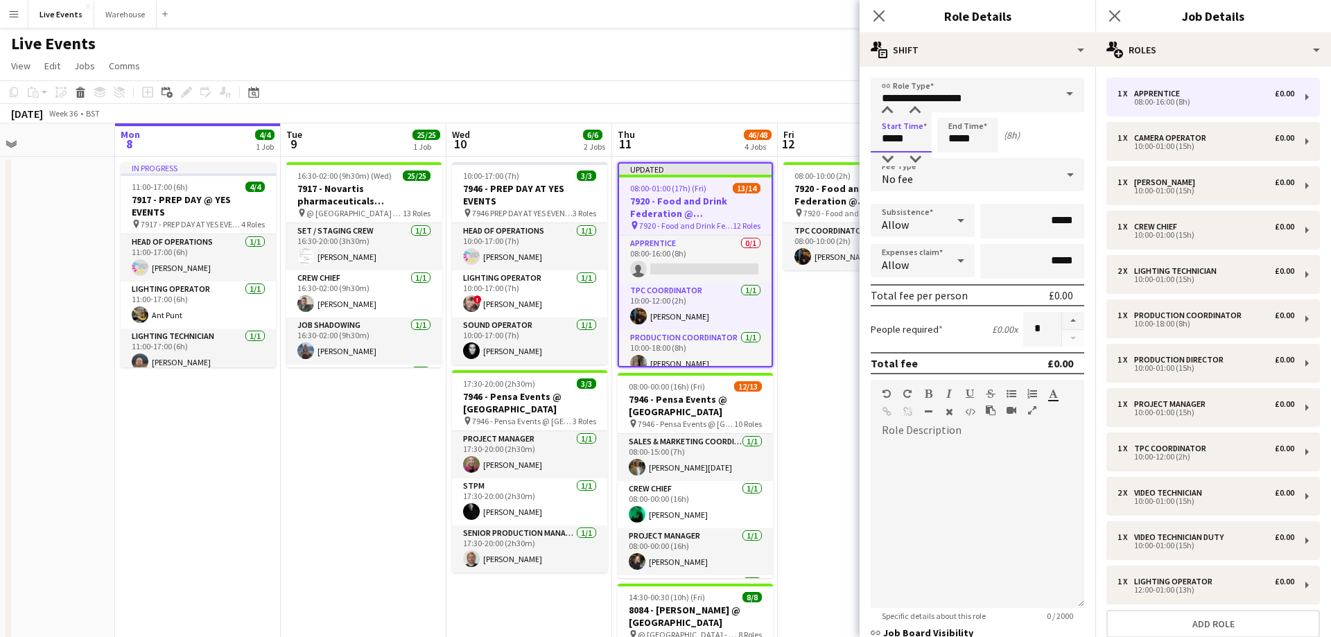
click at [919, 145] on input "*****" at bounding box center [901, 135] width 61 height 35
click at [887, 105] on div at bounding box center [887, 111] width 28 height 14
type input "*****"
click at [887, 105] on div at bounding box center [887, 111] width 28 height 14
click at [981, 137] on input "*****" at bounding box center [967, 135] width 61 height 35
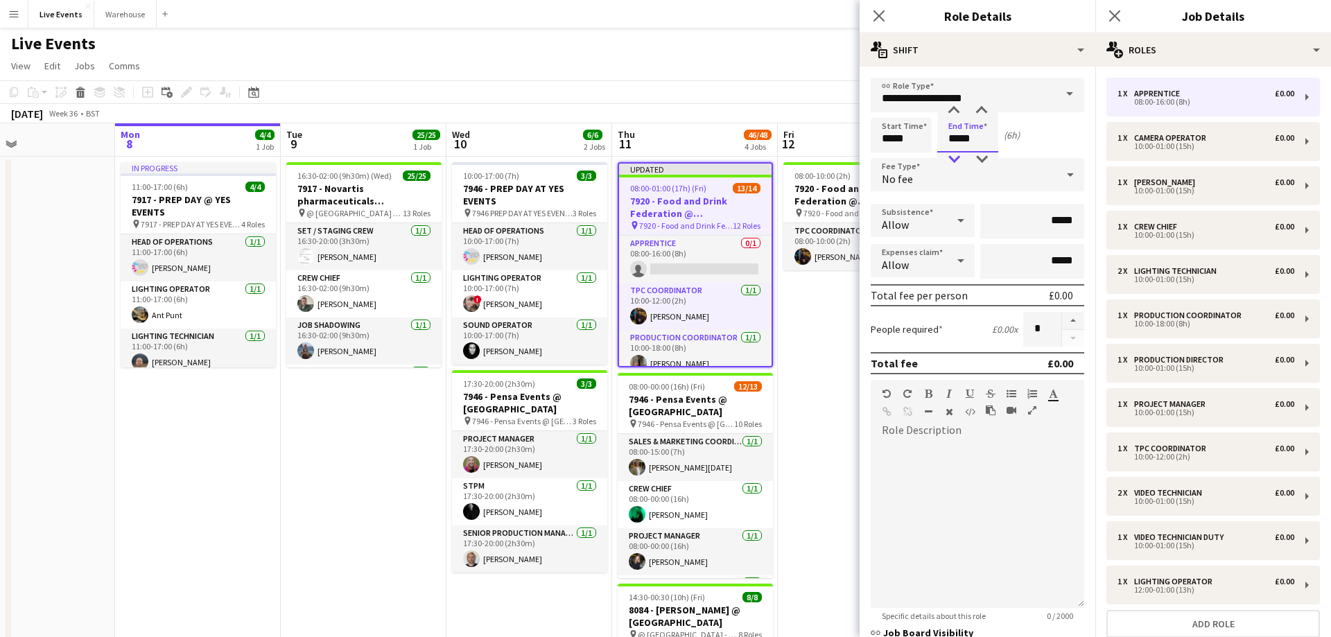
click at [957, 158] on div at bounding box center [954, 160] width 28 height 14
type input "*****"
click at [957, 158] on div at bounding box center [954, 160] width 28 height 14
click at [914, 129] on input "*****" at bounding box center [901, 135] width 61 height 35
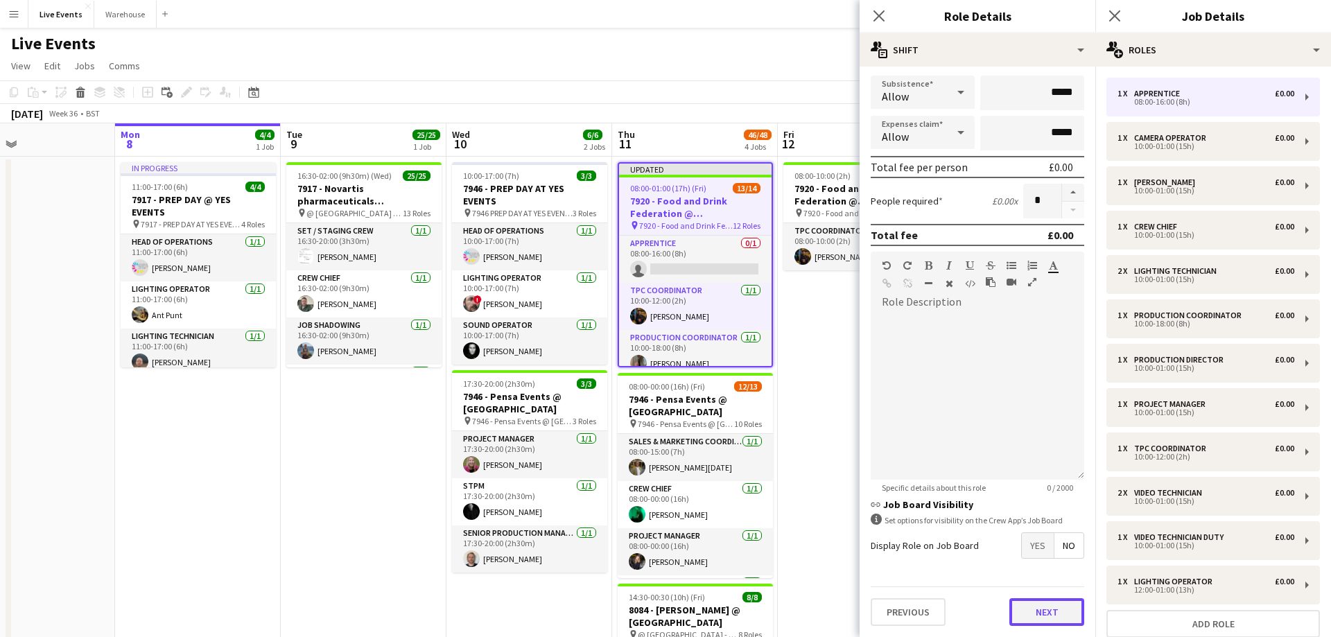
click at [1036, 614] on button "Next" at bounding box center [1046, 612] width 75 height 28
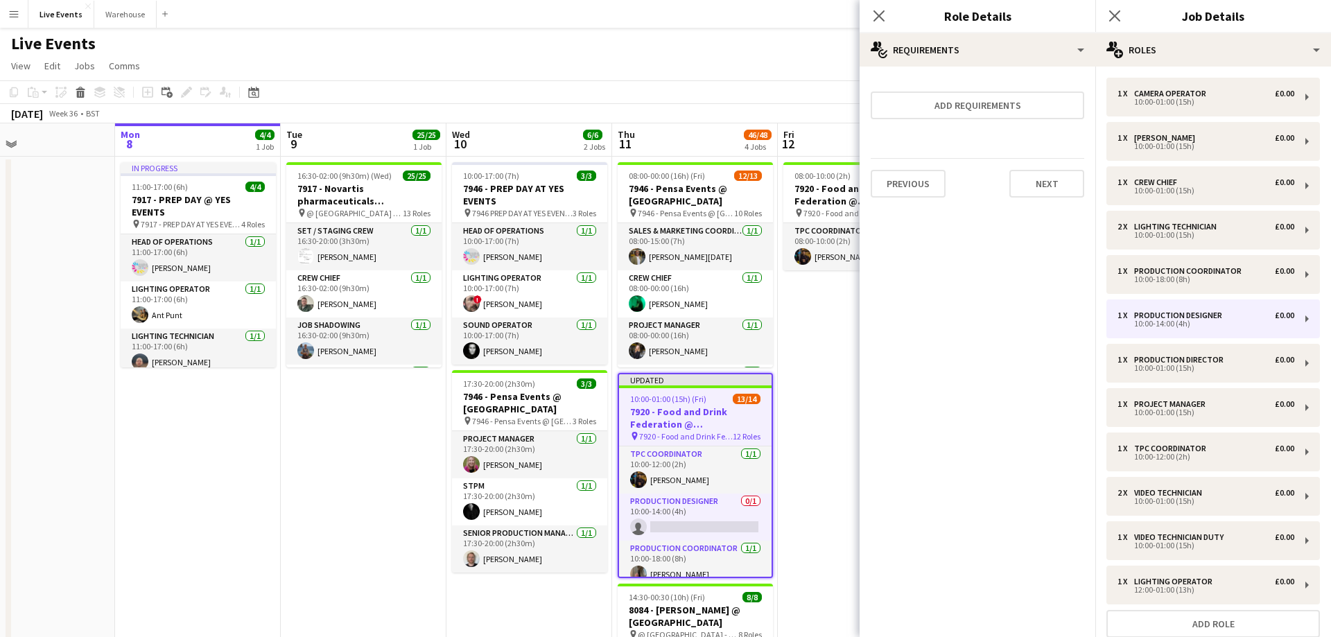
scroll to position [0, 0]
click at [877, 15] on icon "Close pop-in" at bounding box center [878, 15] width 13 height 13
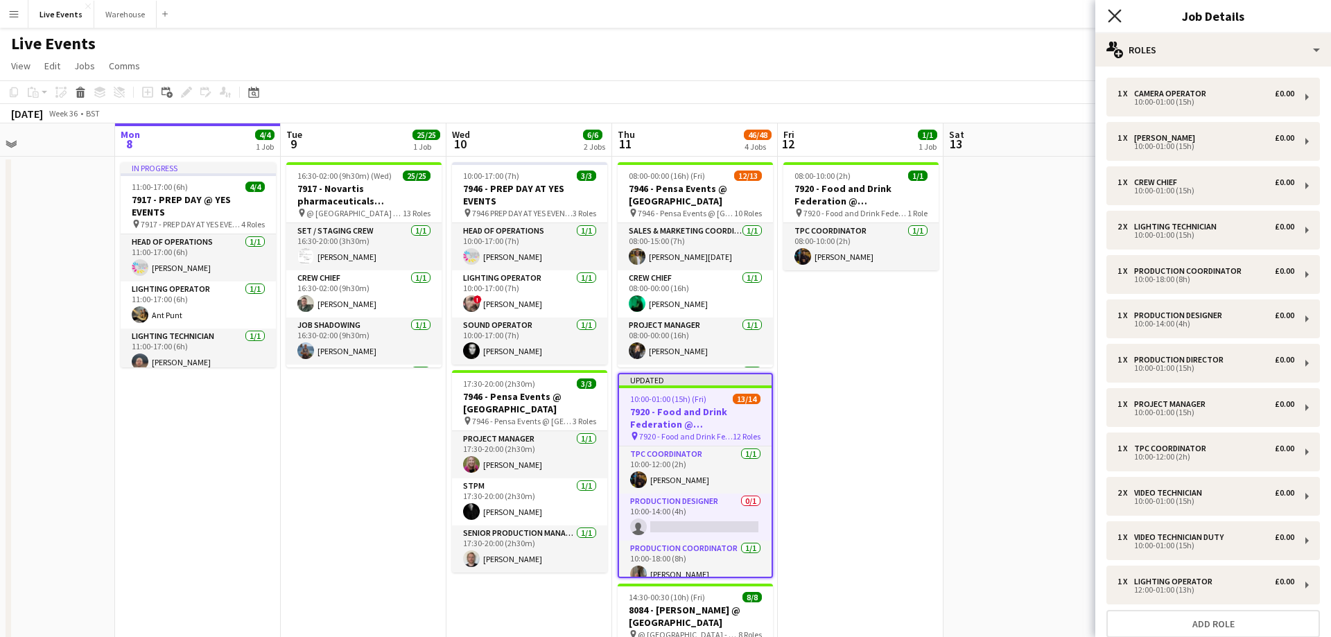
click at [1120, 15] on icon "Close pop-in" at bounding box center [1114, 15] width 13 height 13
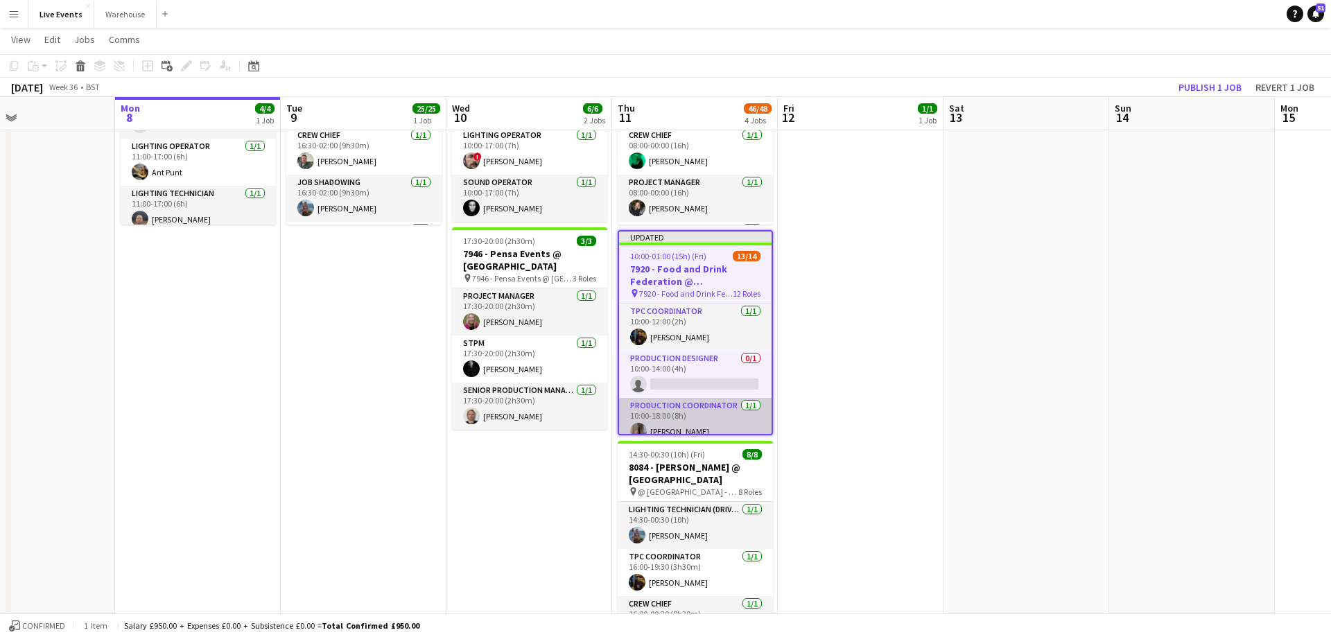
scroll to position [0, 382]
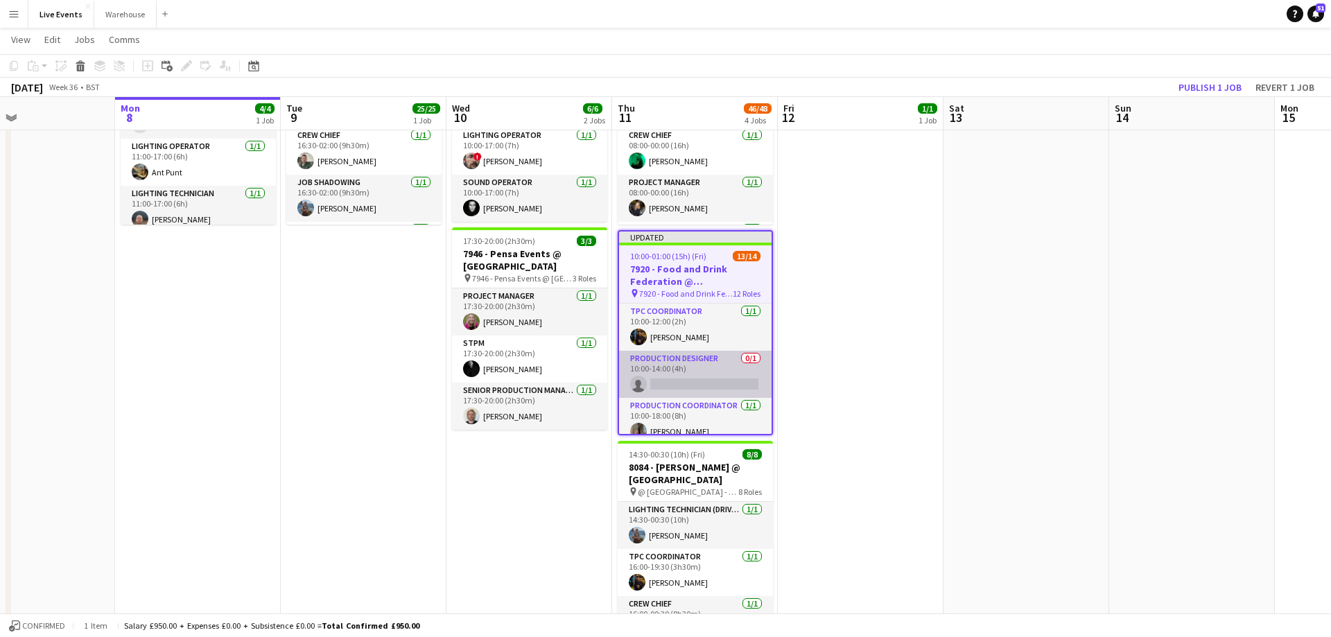
click at [670, 381] on app-card-role "Production Designer 0/1 10:00-14:00 (4h) single-neutral-actions" at bounding box center [695, 374] width 153 height 47
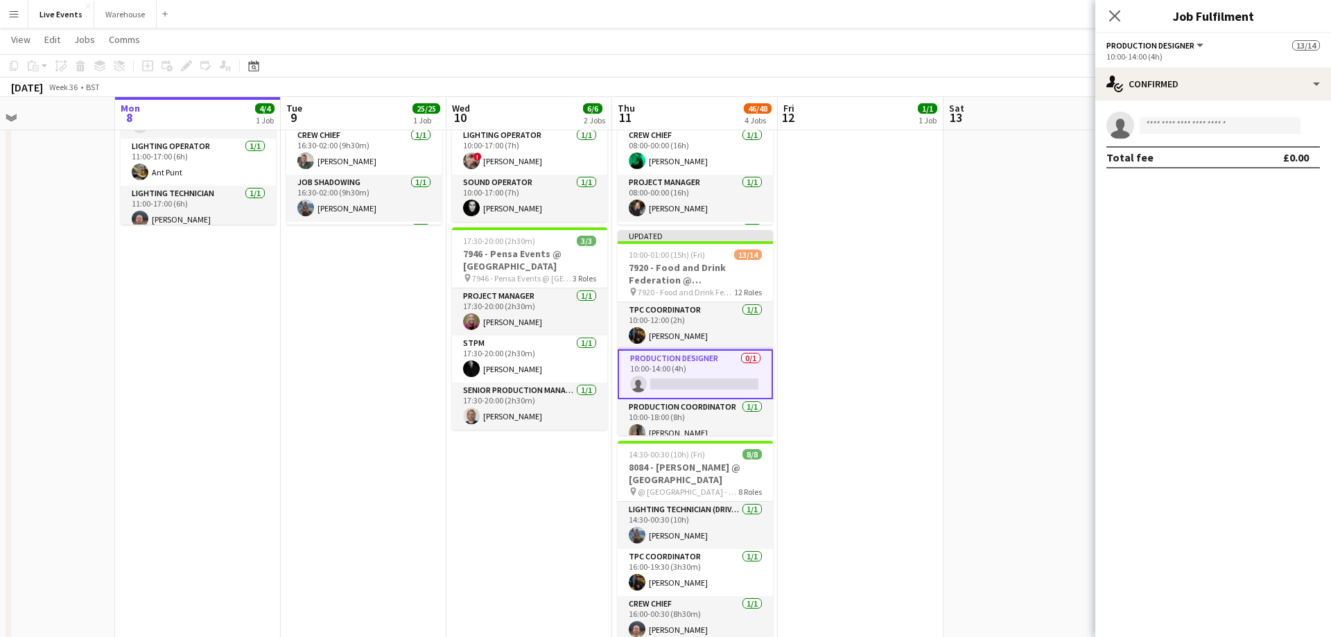
click at [1214, 116] on app-invite-slot "single-neutral-actions" at bounding box center [1213, 126] width 236 height 28
click at [1210, 128] on input at bounding box center [1220, 125] width 161 height 17
type input "****"
click at [1253, 160] on span "lucy@wiseproductions.co.uk" at bounding box center [1220, 156] width 139 height 11
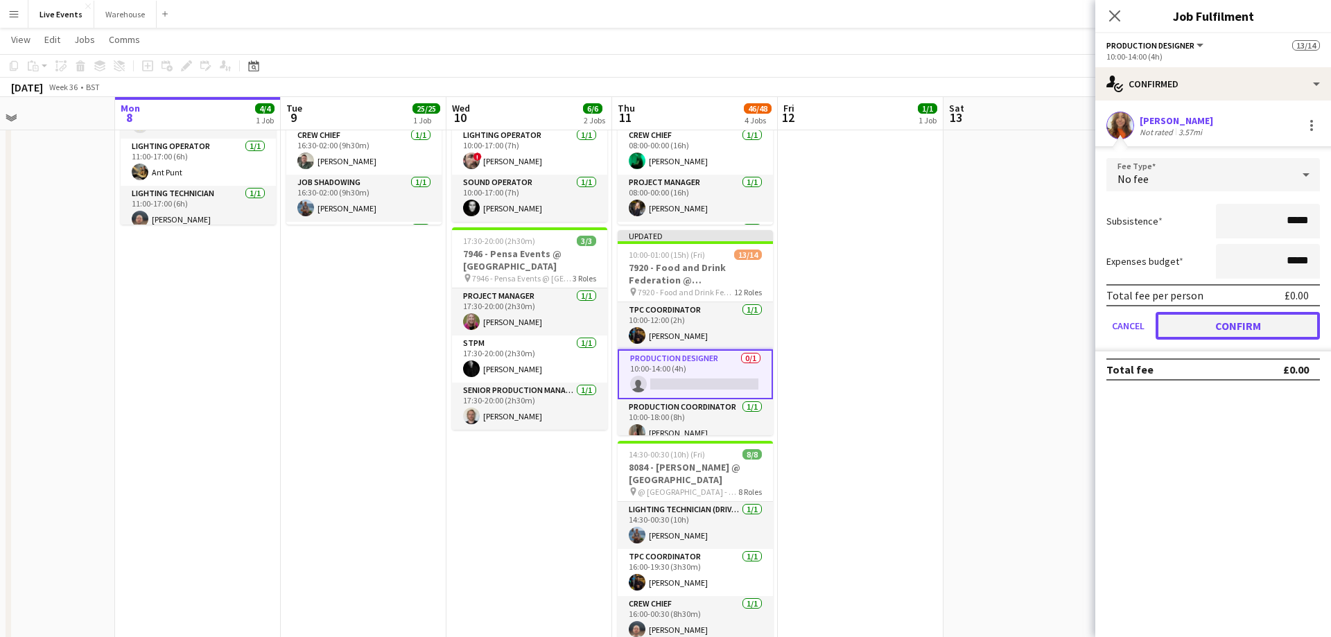
click at [1205, 326] on button "Confirm" at bounding box center [1238, 326] width 164 height 28
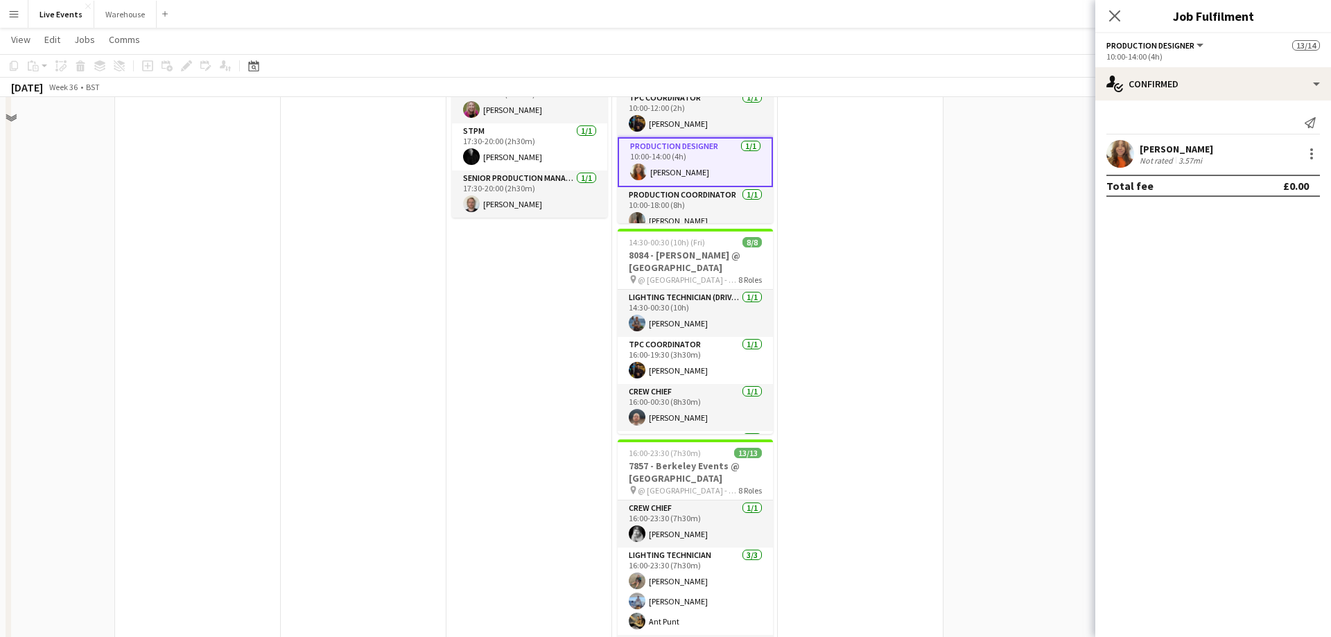
scroll to position [212, 0]
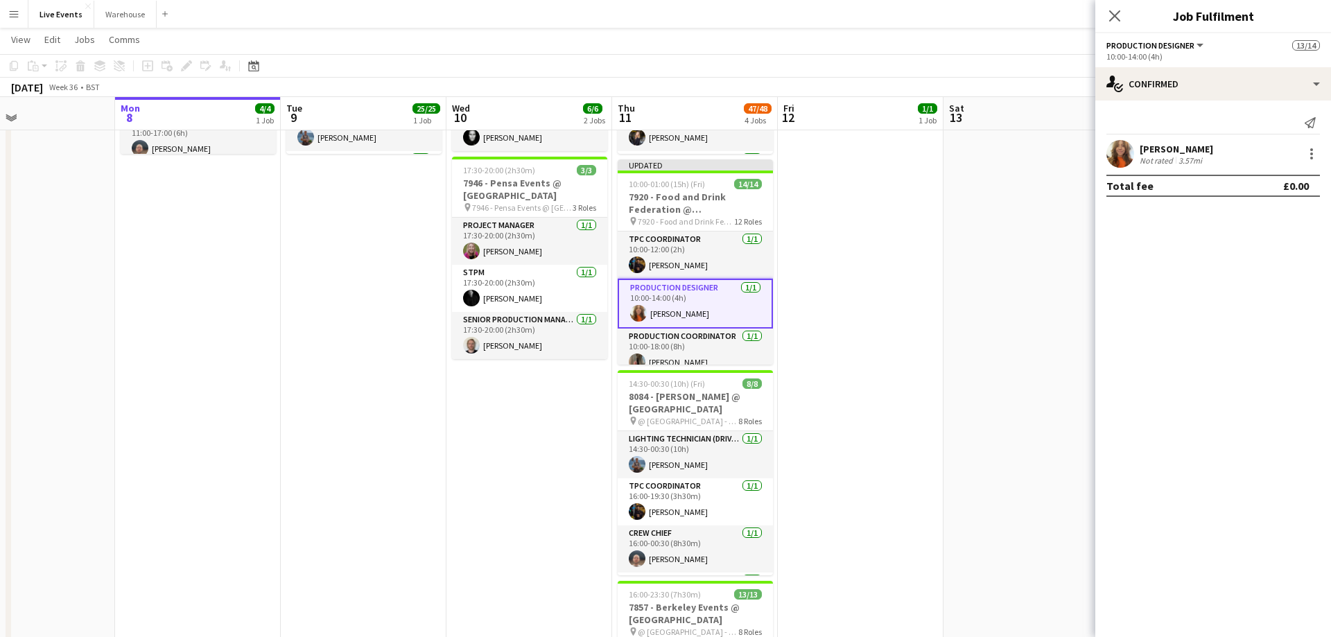
click at [1117, 8] on app-icon "Close pop-in" at bounding box center [1114, 16] width 17 height 17
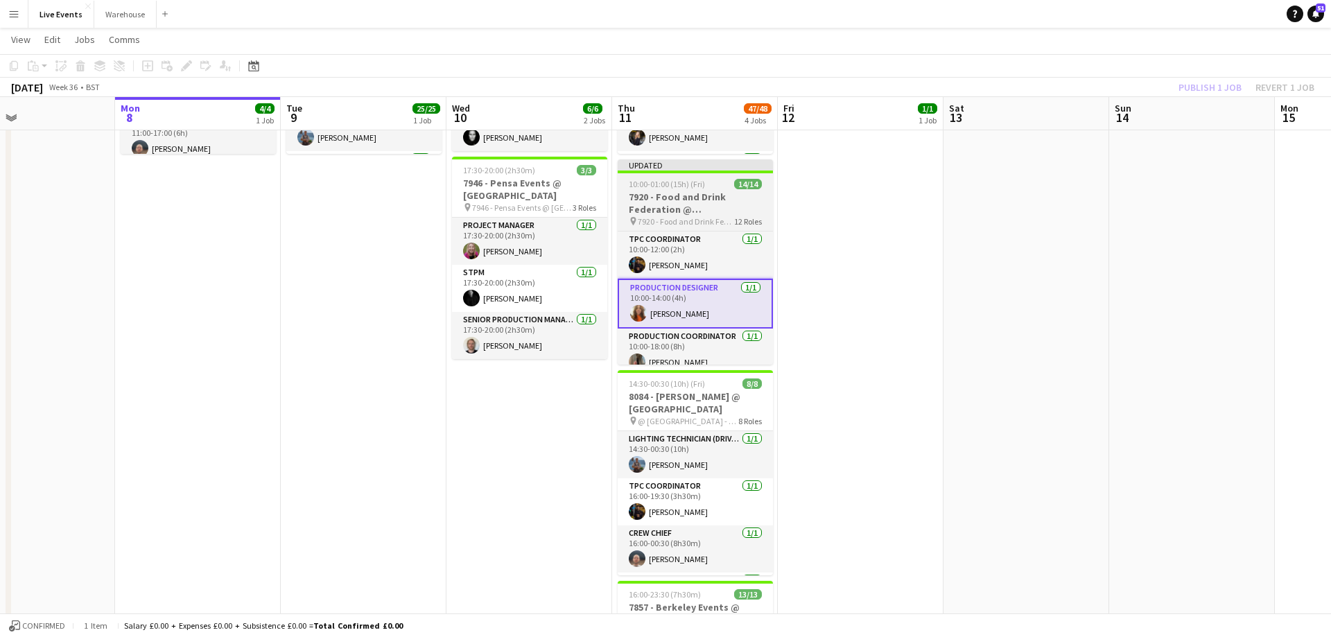
click at [690, 165] on div "Updated" at bounding box center [695, 164] width 155 height 11
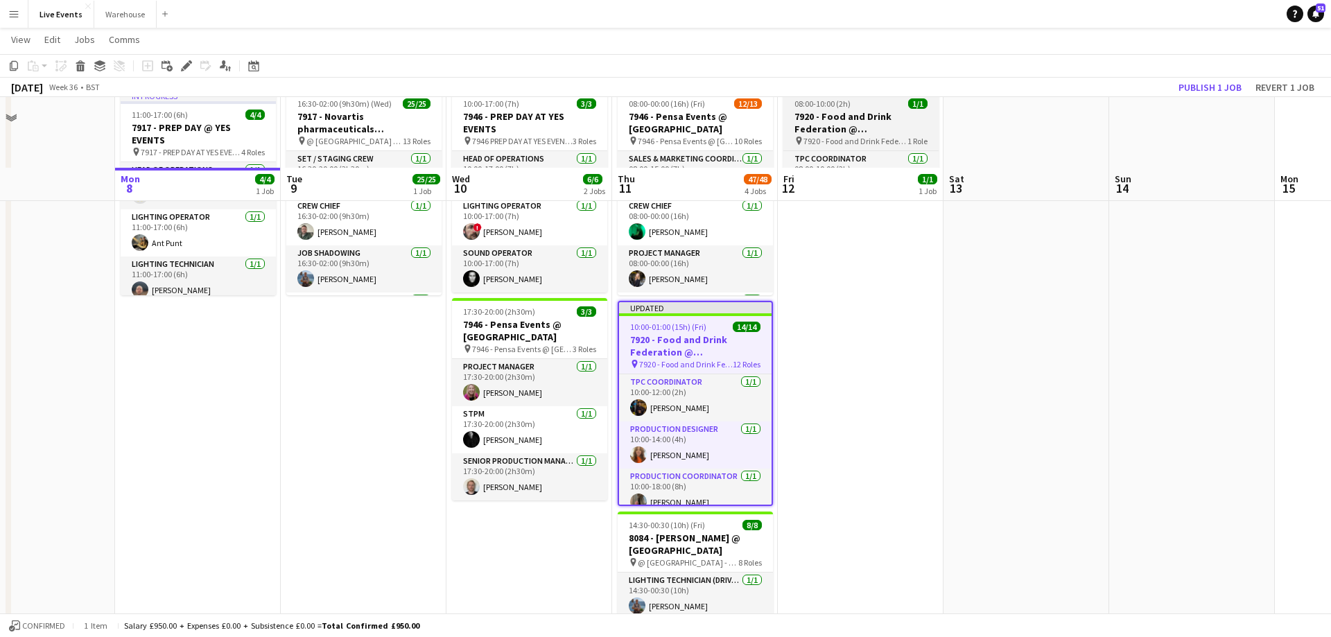
scroll to position [0, 0]
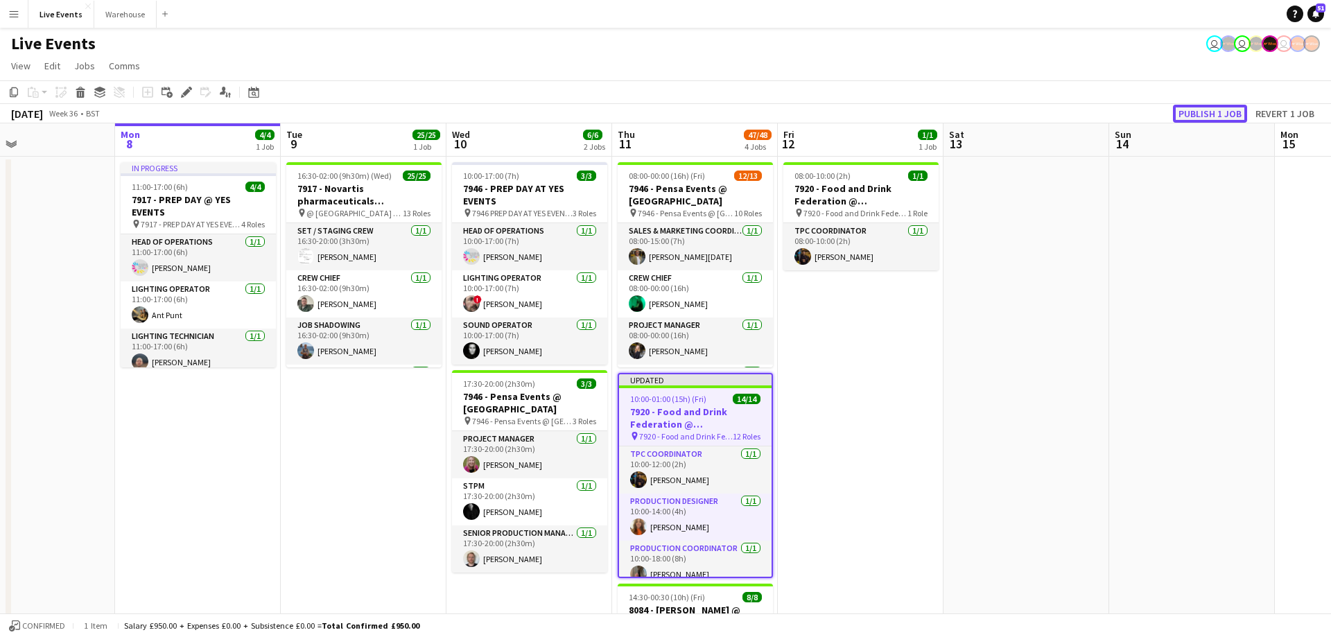
click at [1187, 115] on button "Publish 1 job" at bounding box center [1210, 114] width 74 height 18
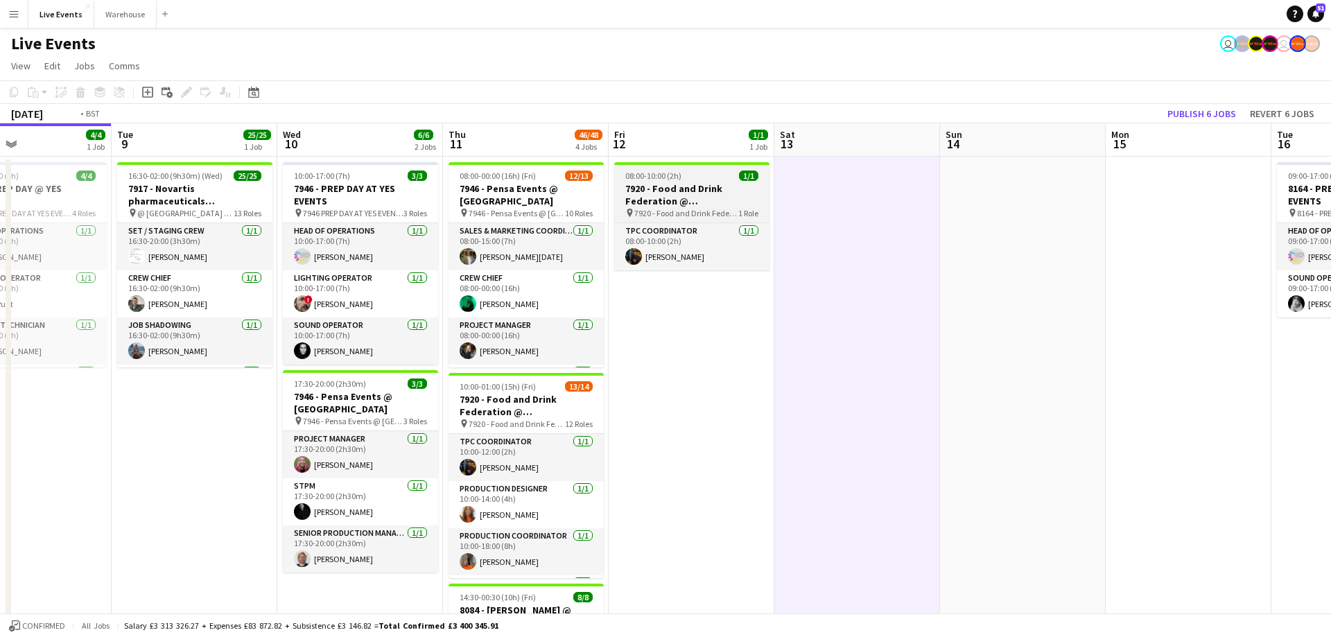
drag, startPoint x: 837, startPoint y: 144, endPoint x: 172, endPoint y: 186, distance: 666.8
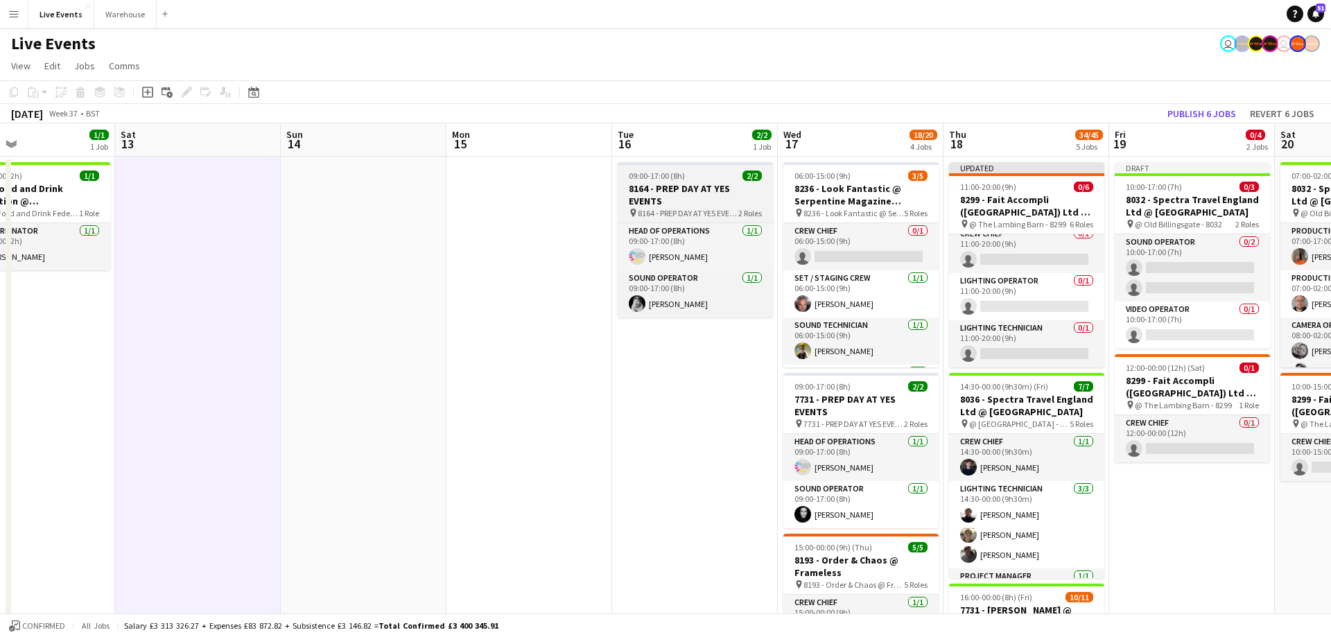
drag, startPoint x: 848, startPoint y: 145, endPoint x: 277, endPoint y: 188, distance: 573.5
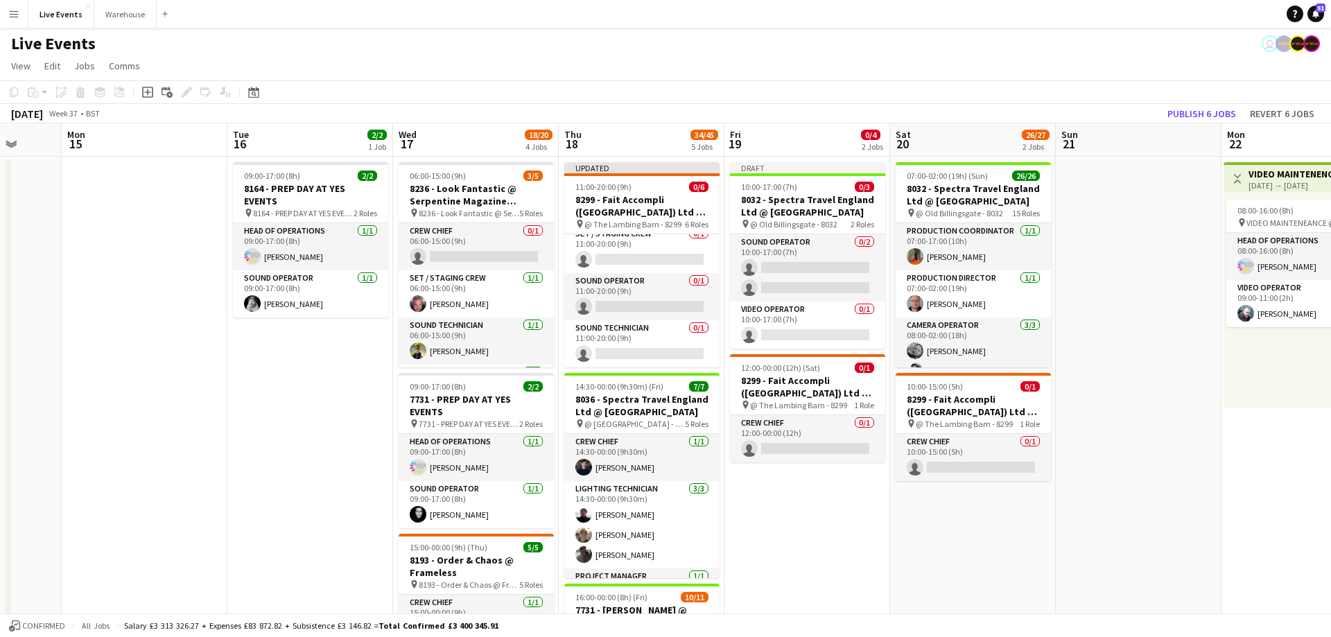
drag, startPoint x: 688, startPoint y: 144, endPoint x: 661, endPoint y: 143, distance: 27.1
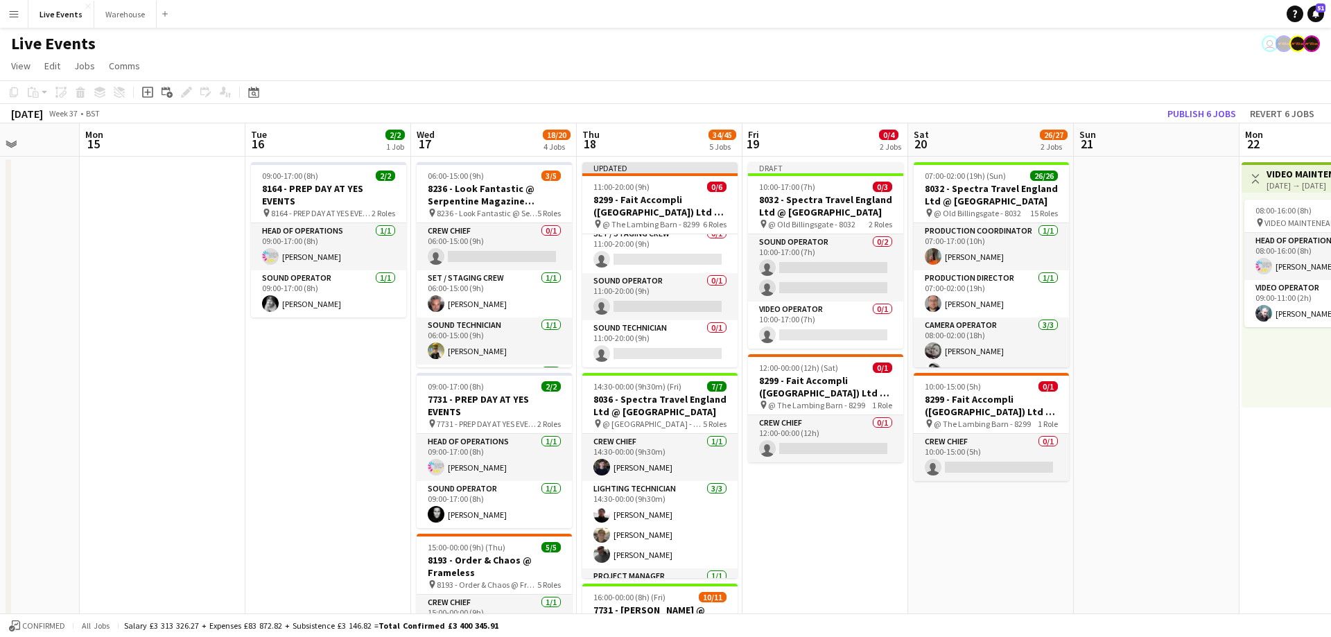
scroll to position [0, 368]
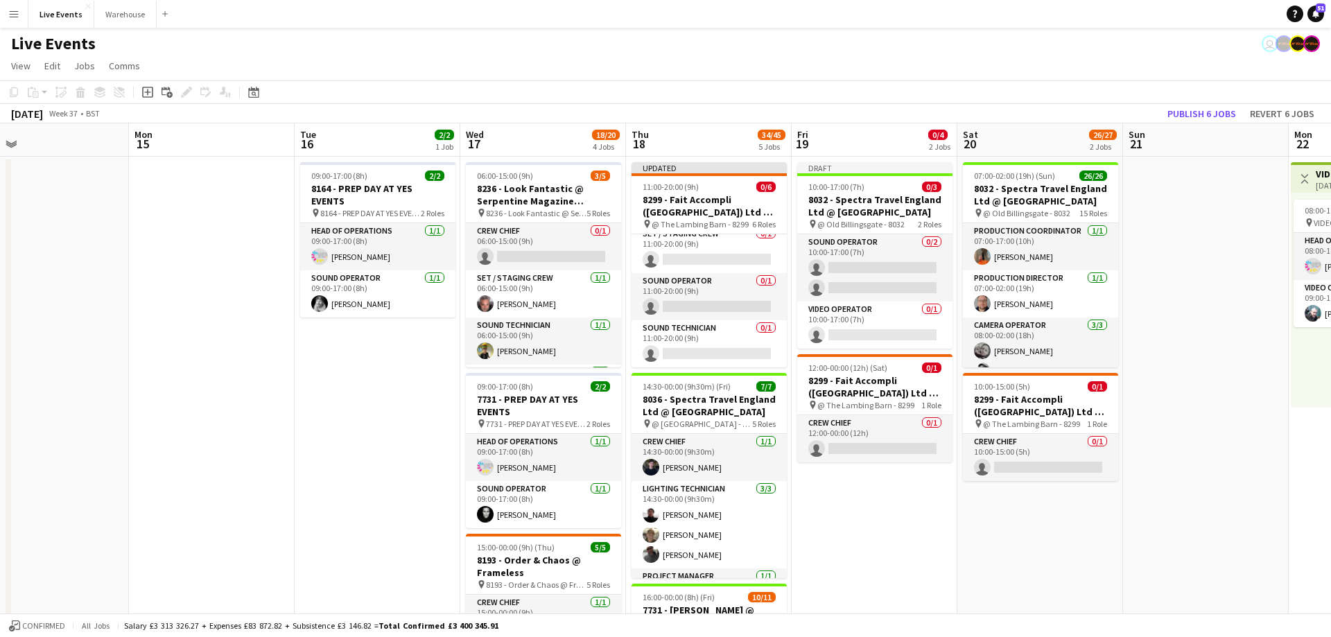
drag, startPoint x: 656, startPoint y: 143, endPoint x: 722, endPoint y: 142, distance: 65.9
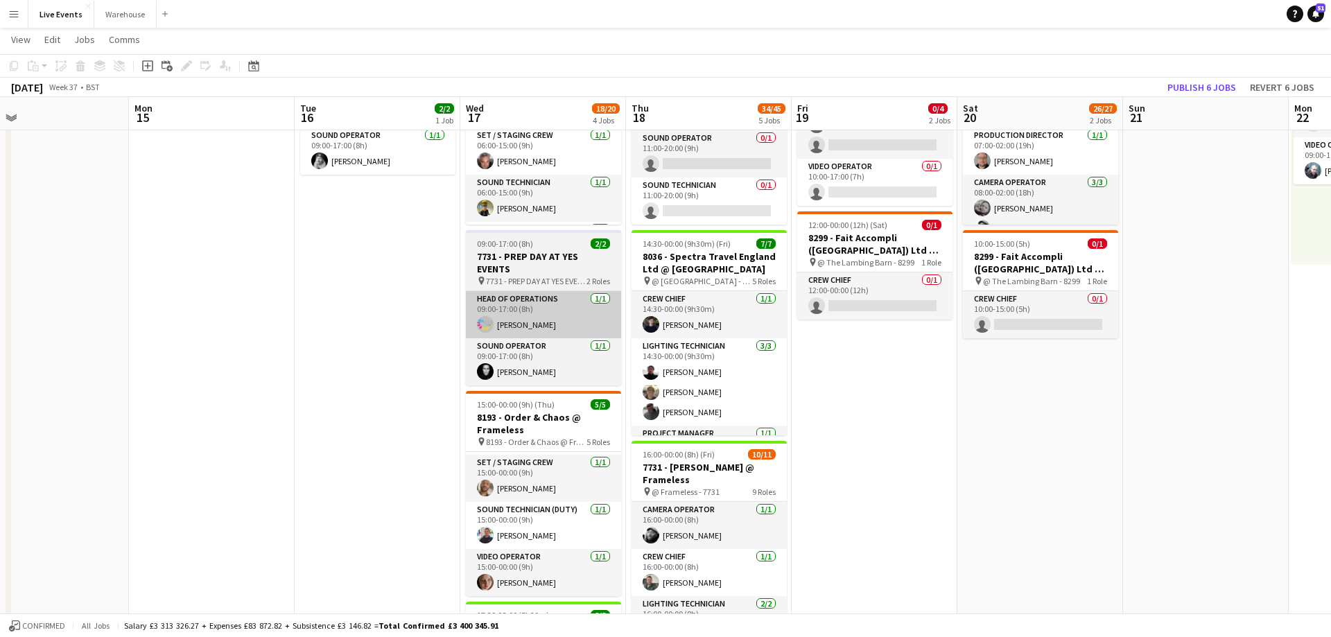
scroll to position [0, 0]
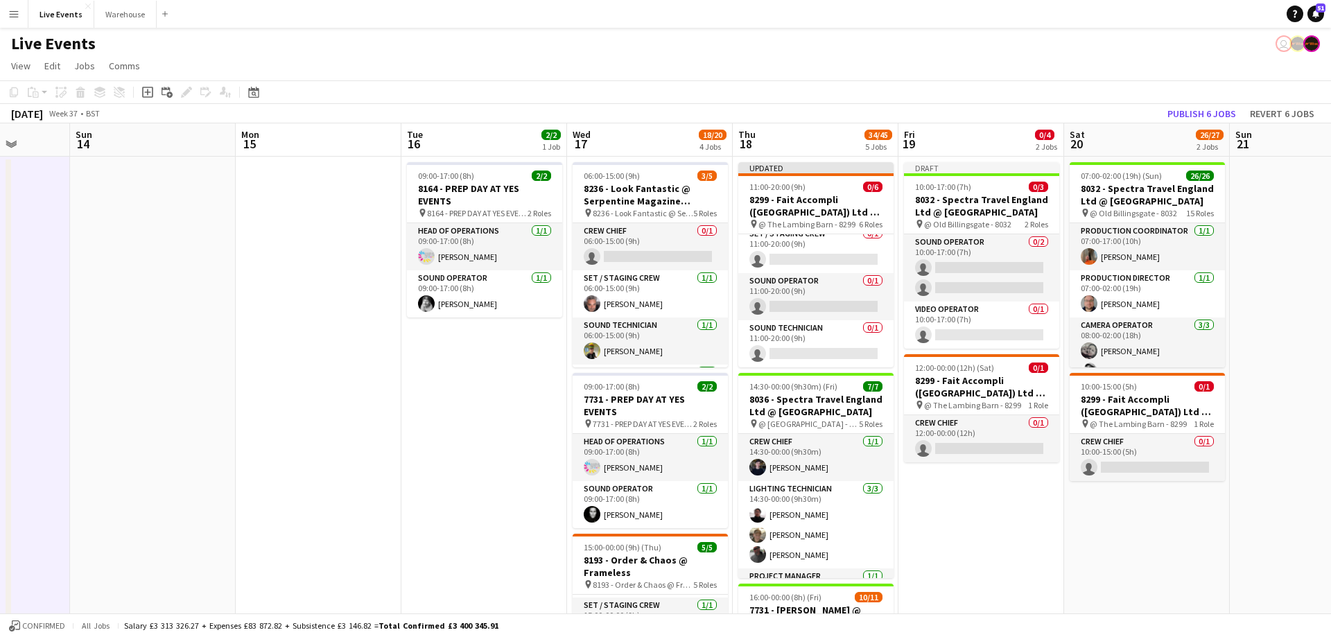
scroll to position [0, 425]
drag, startPoint x: 501, startPoint y: 145, endPoint x: 620, endPoint y: 143, distance: 118.6
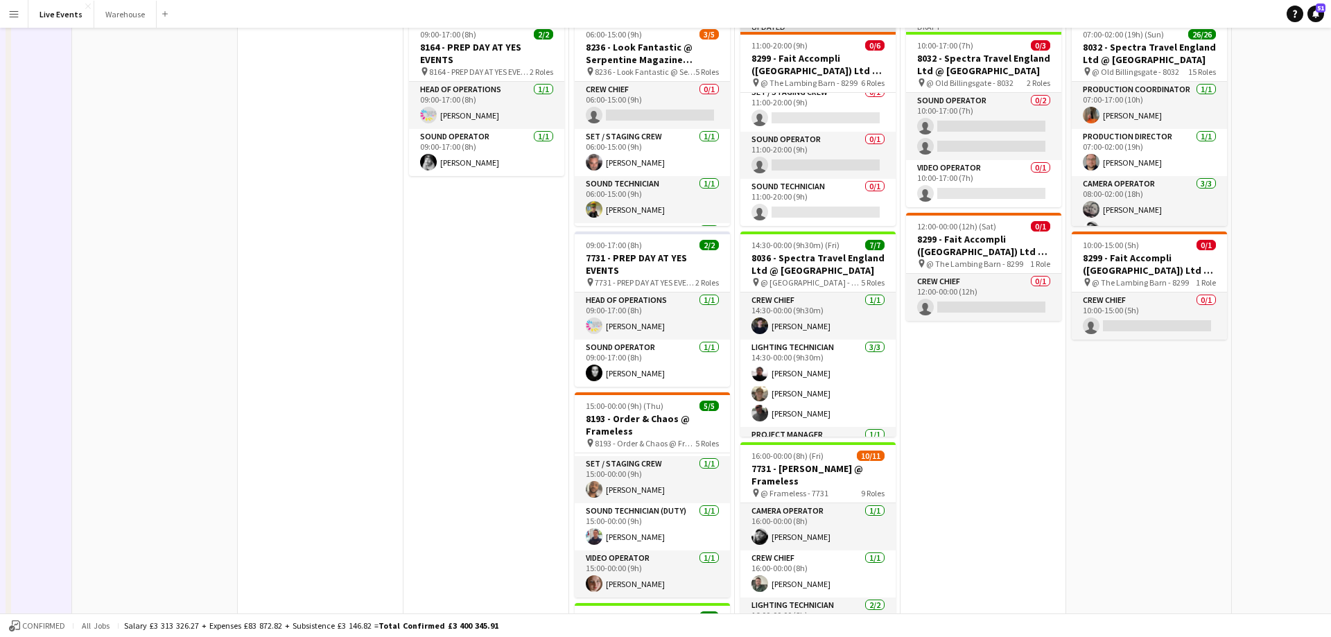
scroll to position [0, 0]
